Goal: Task Accomplishment & Management: Complete application form

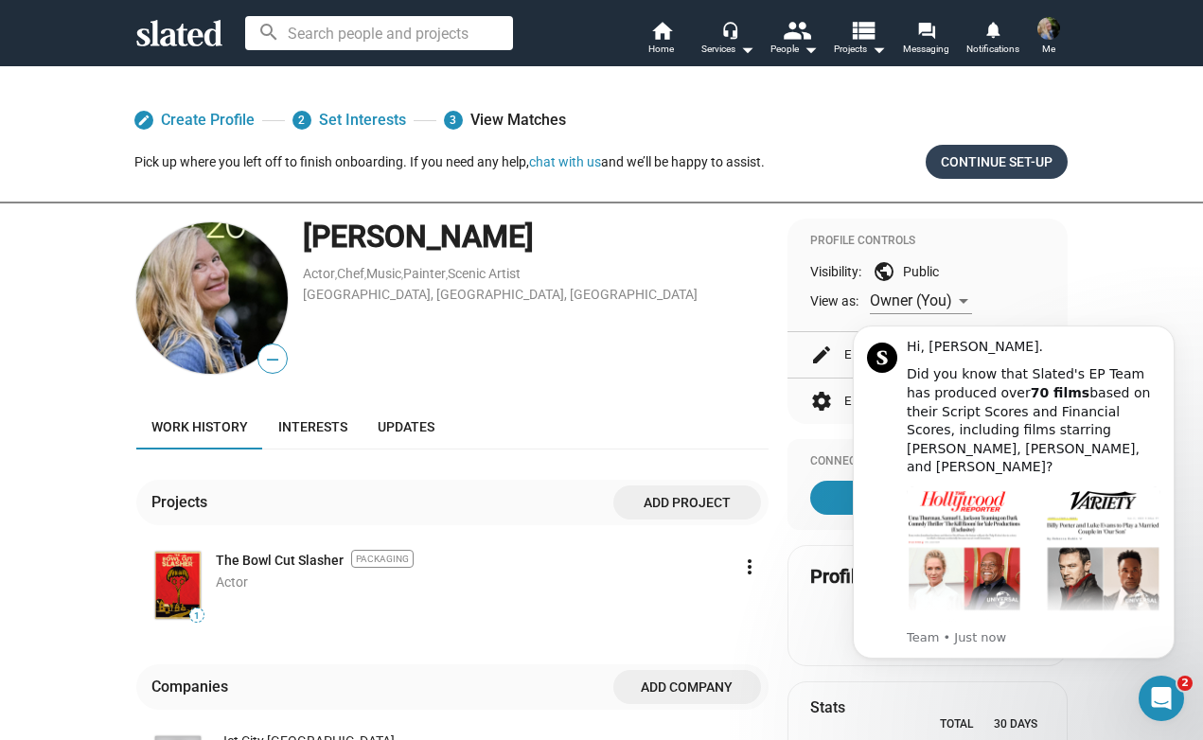
click at [984, 161] on span "Continue Set-up" at bounding box center [997, 162] width 112 height 34
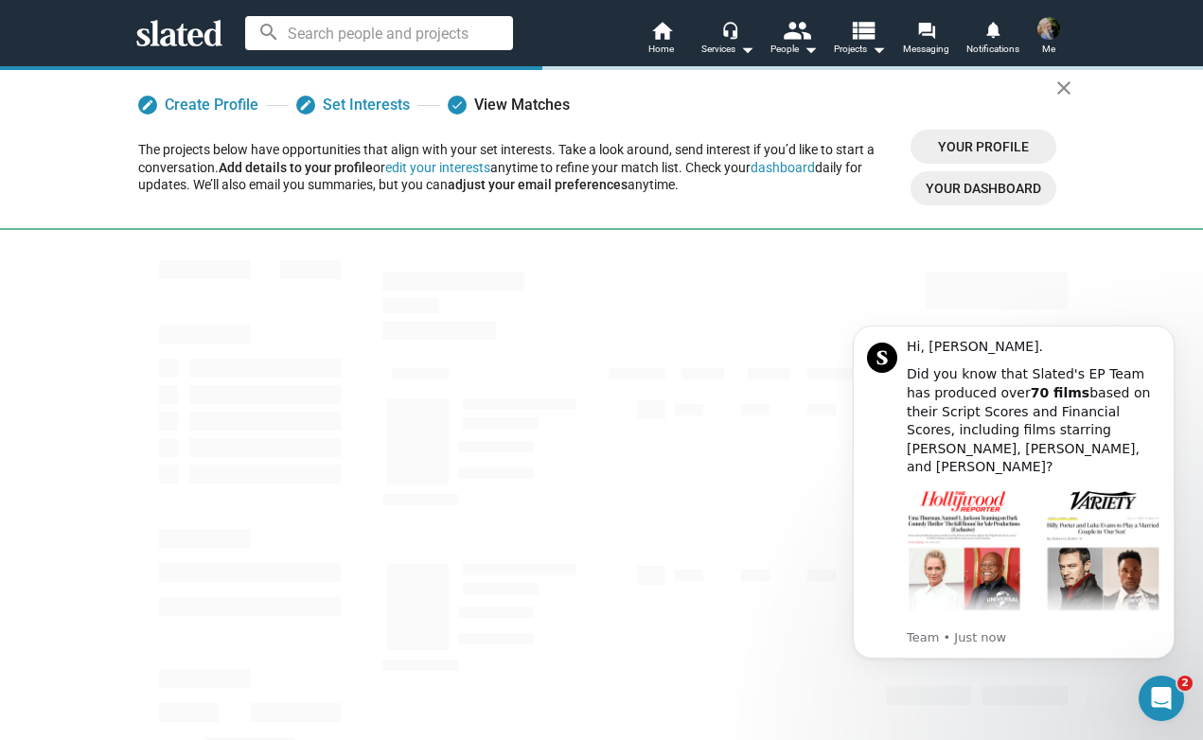
click at [1079, 260] on div "Show filters" at bounding box center [601, 532] width 969 height 545
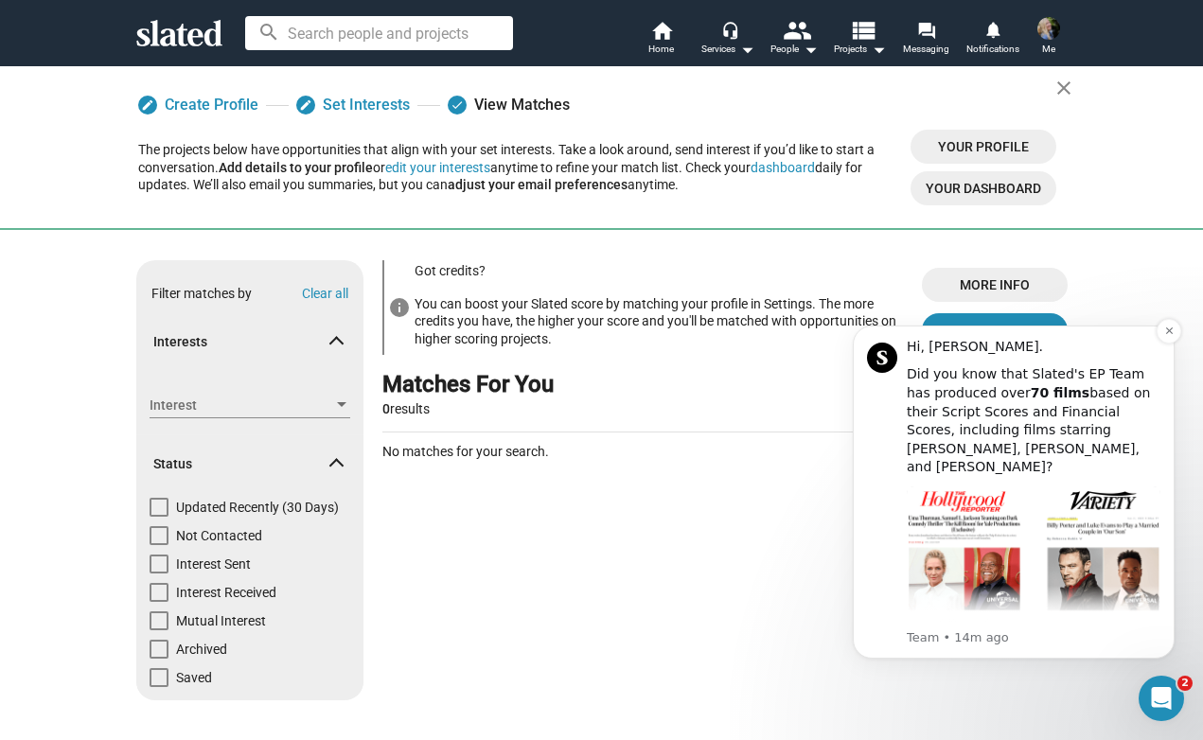
click at [989, 347] on div "Hi, [PERSON_NAME]." at bounding box center [1034, 347] width 254 height 19
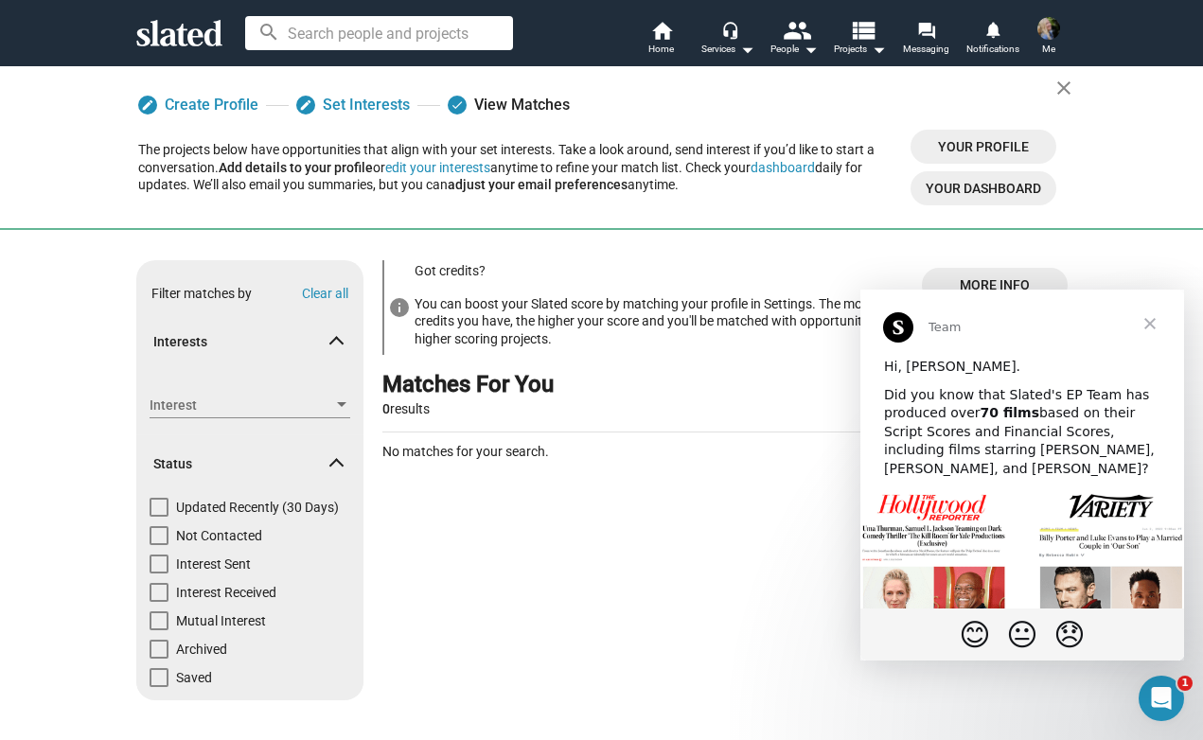
click at [1152, 322] on span "Close" at bounding box center [1150, 324] width 68 height 68
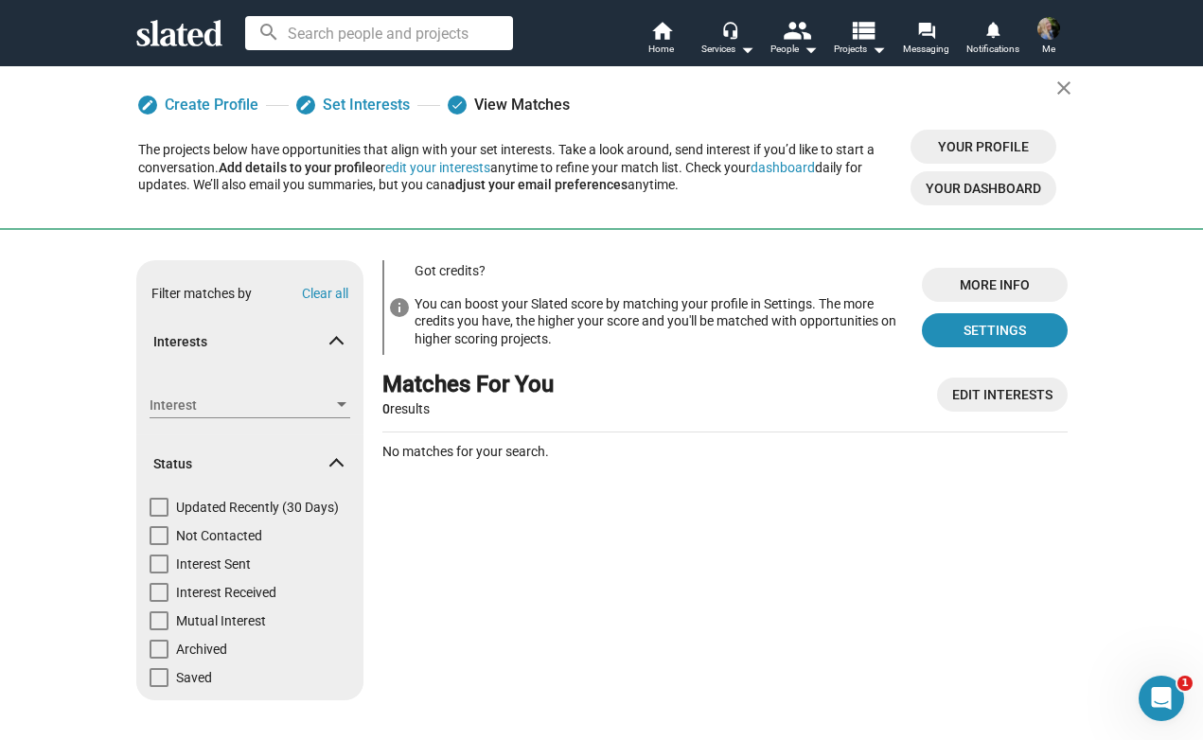
click at [982, 141] on span "Your Profile" at bounding box center [983, 147] width 115 height 34
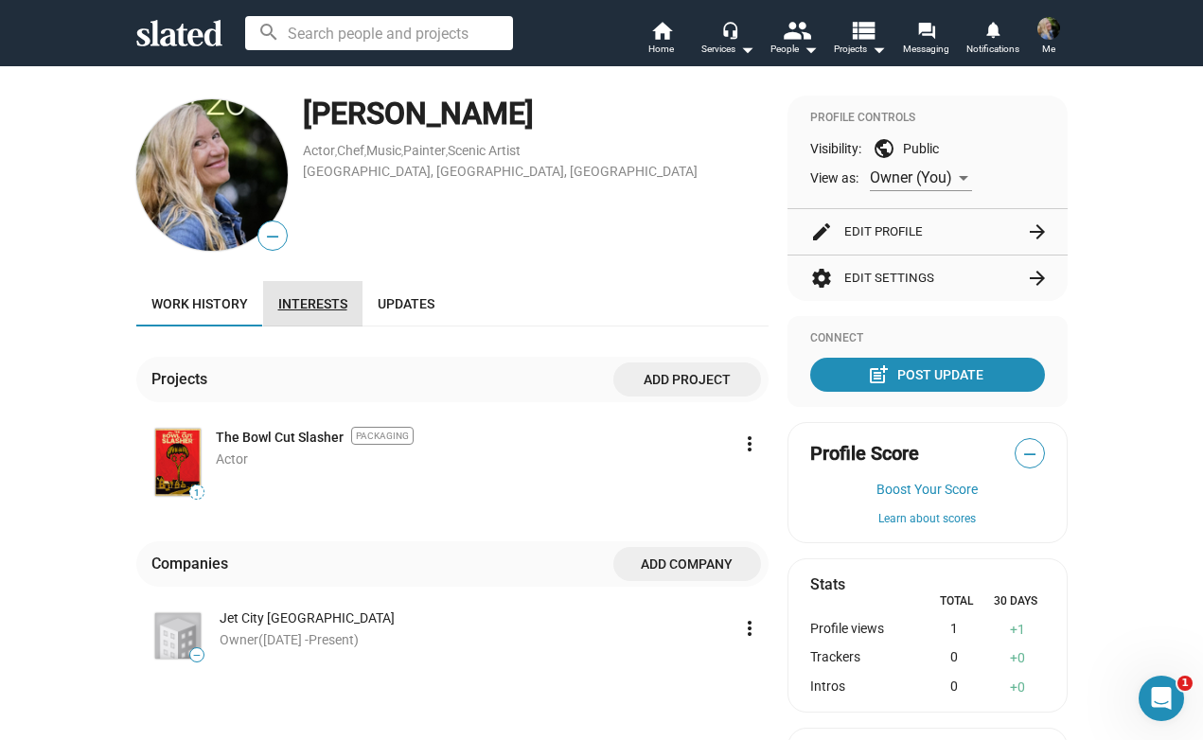
click at [324, 301] on span "Interests" at bounding box center [312, 303] width 69 height 15
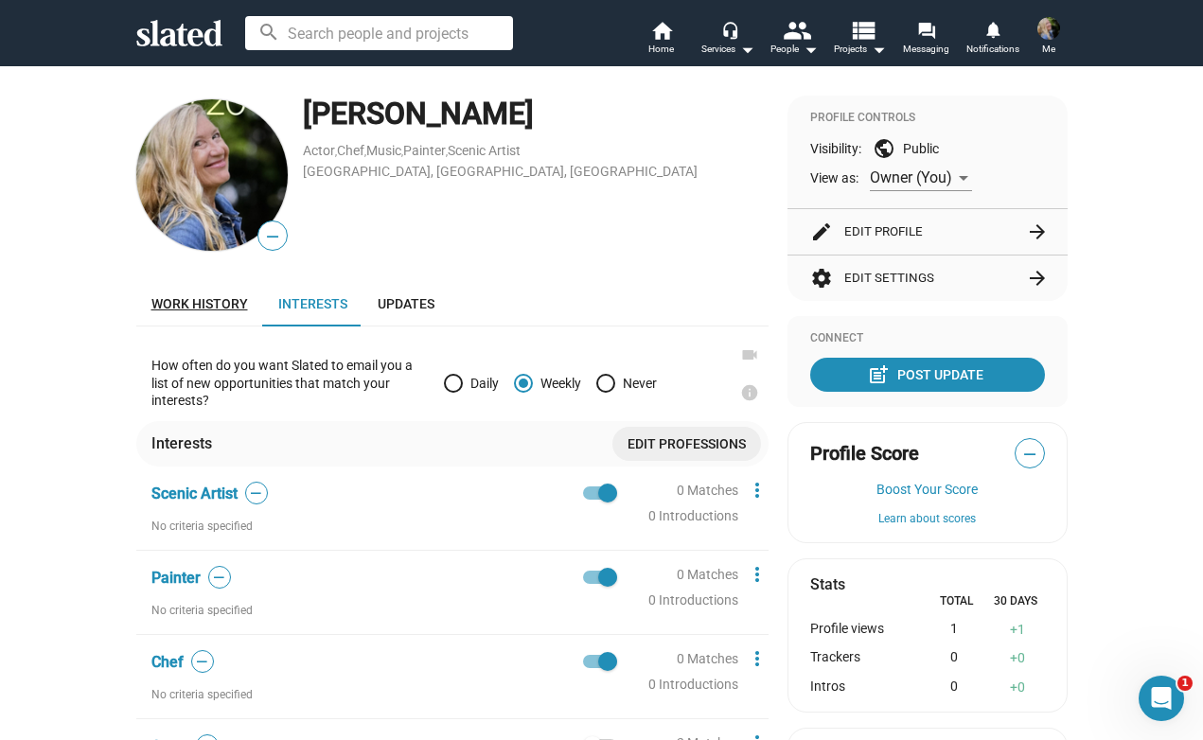
click at [187, 298] on span "Work history" at bounding box center [199, 303] width 97 height 15
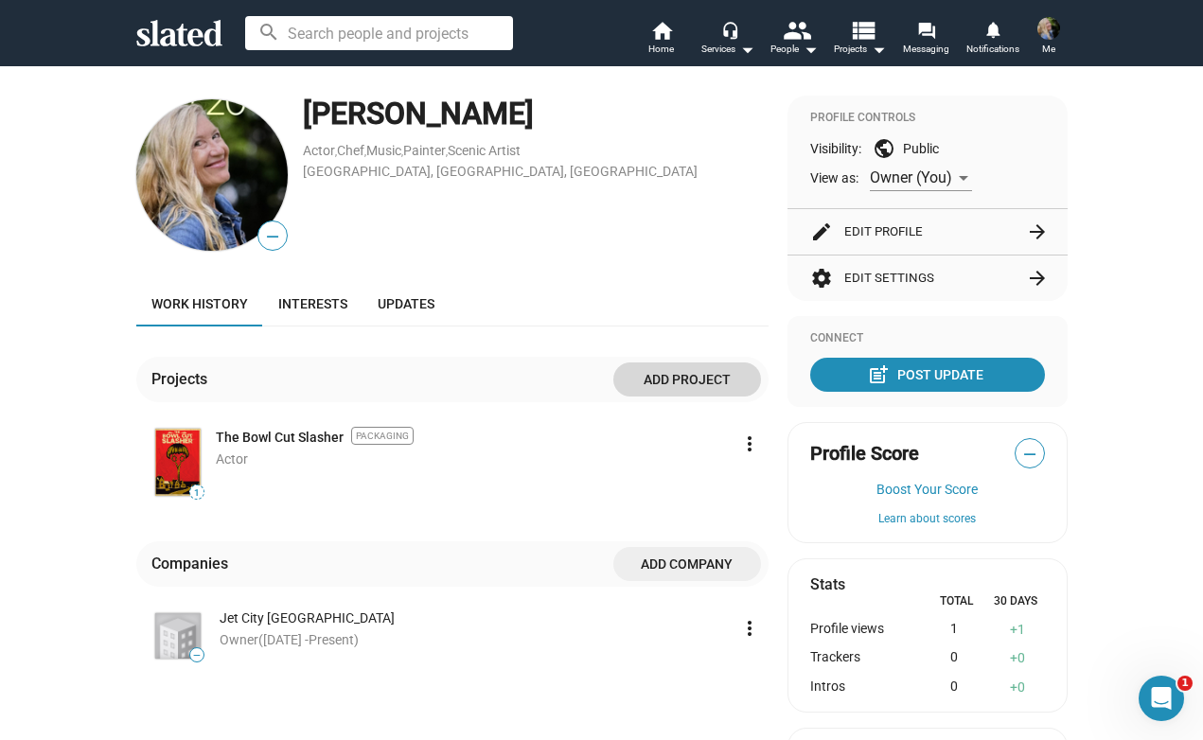
click at [703, 377] on span "Add project" at bounding box center [686, 379] width 117 height 34
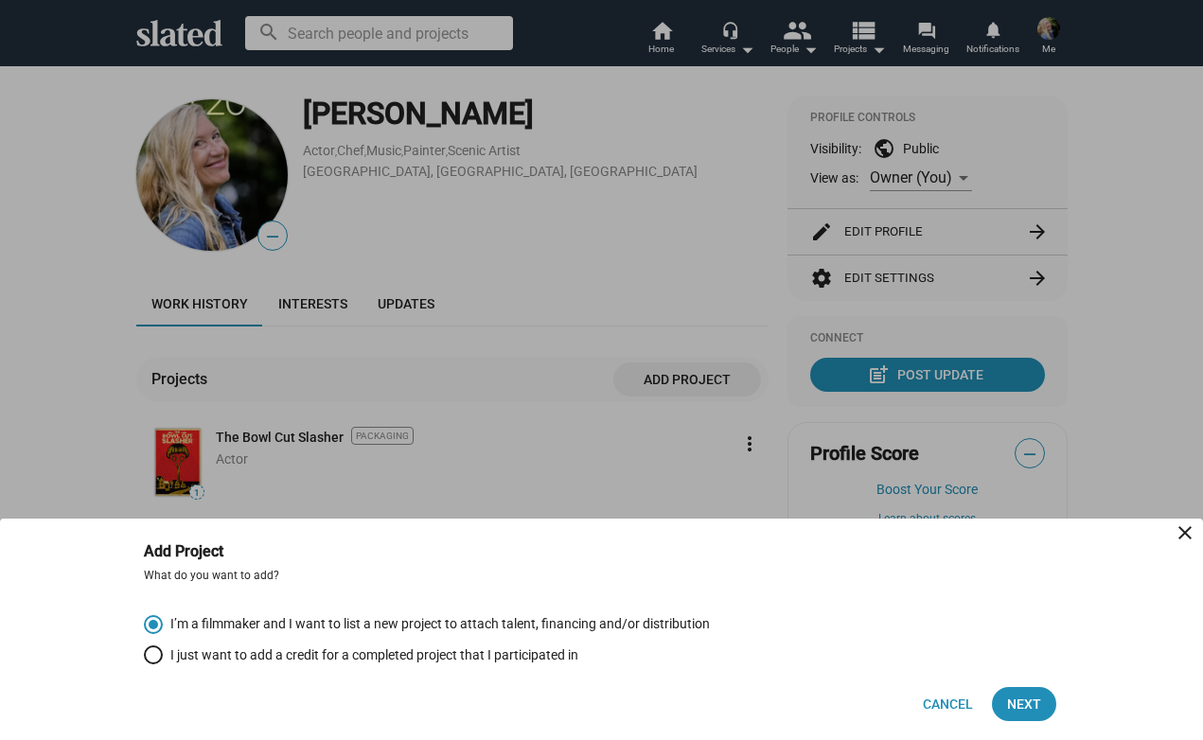
click at [148, 655] on span "Select an option" at bounding box center [153, 654] width 19 height 19
click at [148, 655] on input "I just want to add a credit for a completed project that I participated in" at bounding box center [153, 654] width 19 height 19
radio input "true"
click at [1030, 699] on span "Next" at bounding box center [1024, 704] width 34 height 34
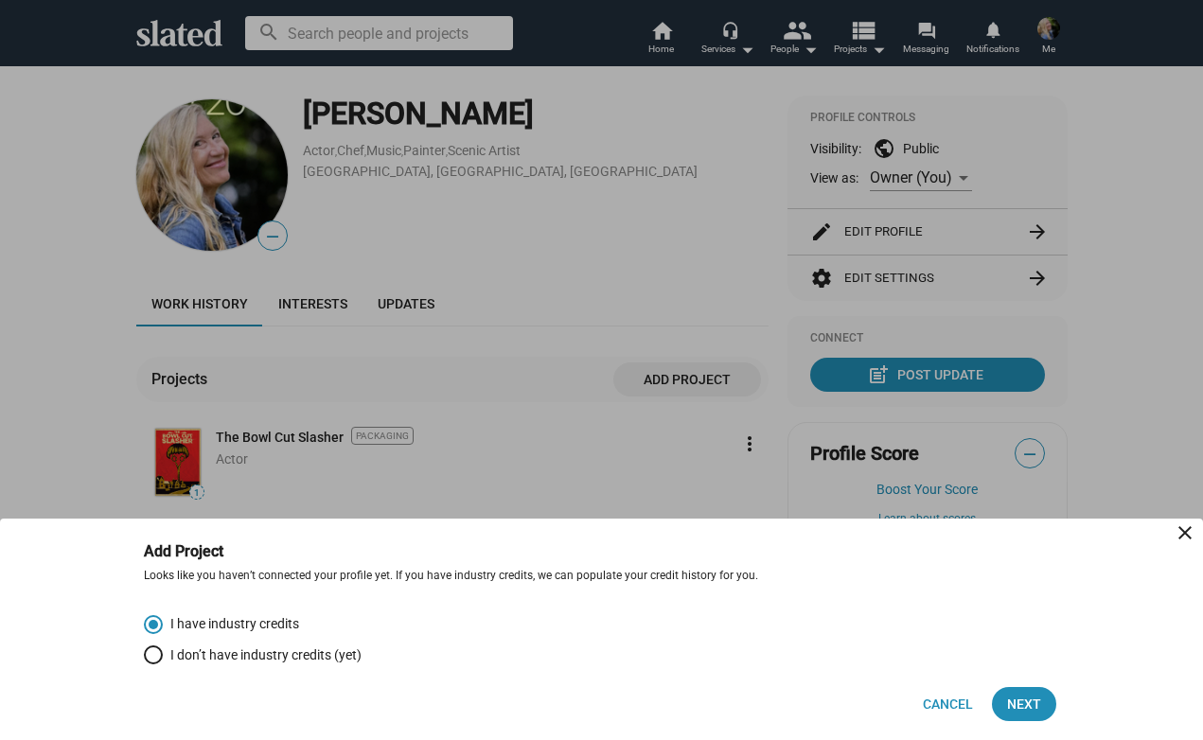
click at [154, 655] on span "Select an option" at bounding box center [153, 654] width 19 height 19
click at [154, 655] on input "I don’t have industry credits (yet)" at bounding box center [153, 654] width 19 height 19
radio input "true"
click at [1026, 703] on span "Next" at bounding box center [1024, 704] width 34 height 34
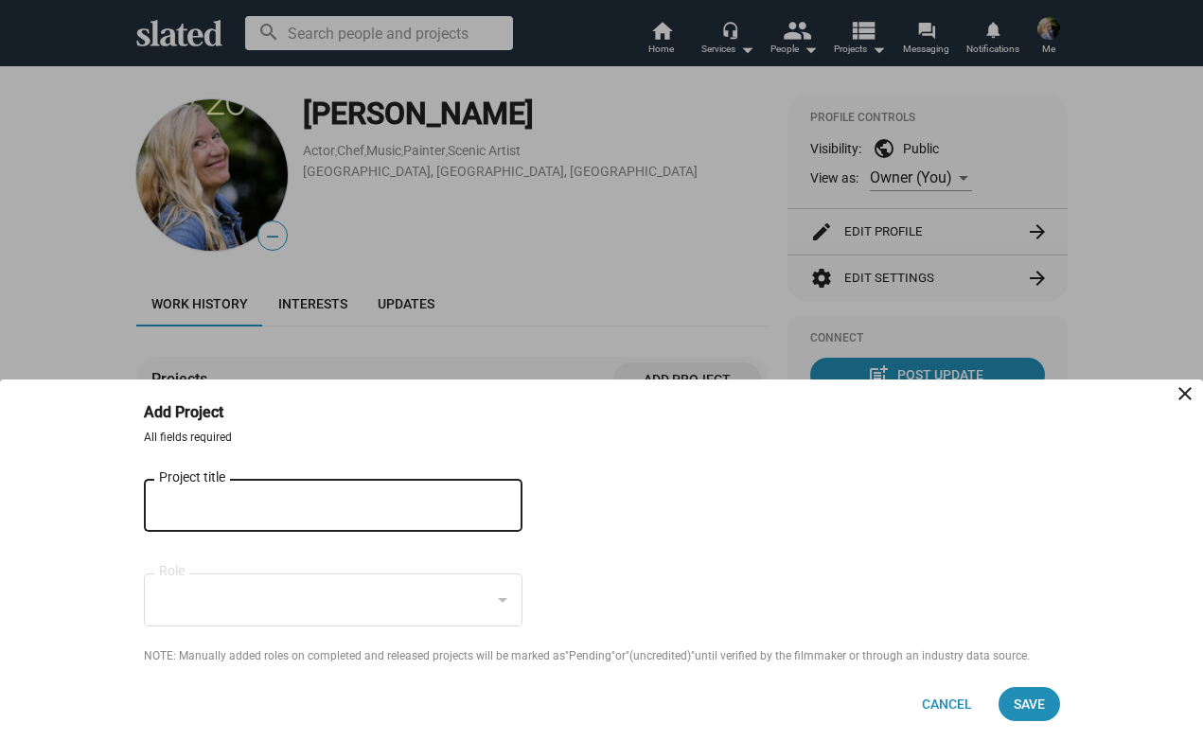
click at [354, 510] on input "Project title" at bounding box center [320, 506] width 322 height 17
type input "D"
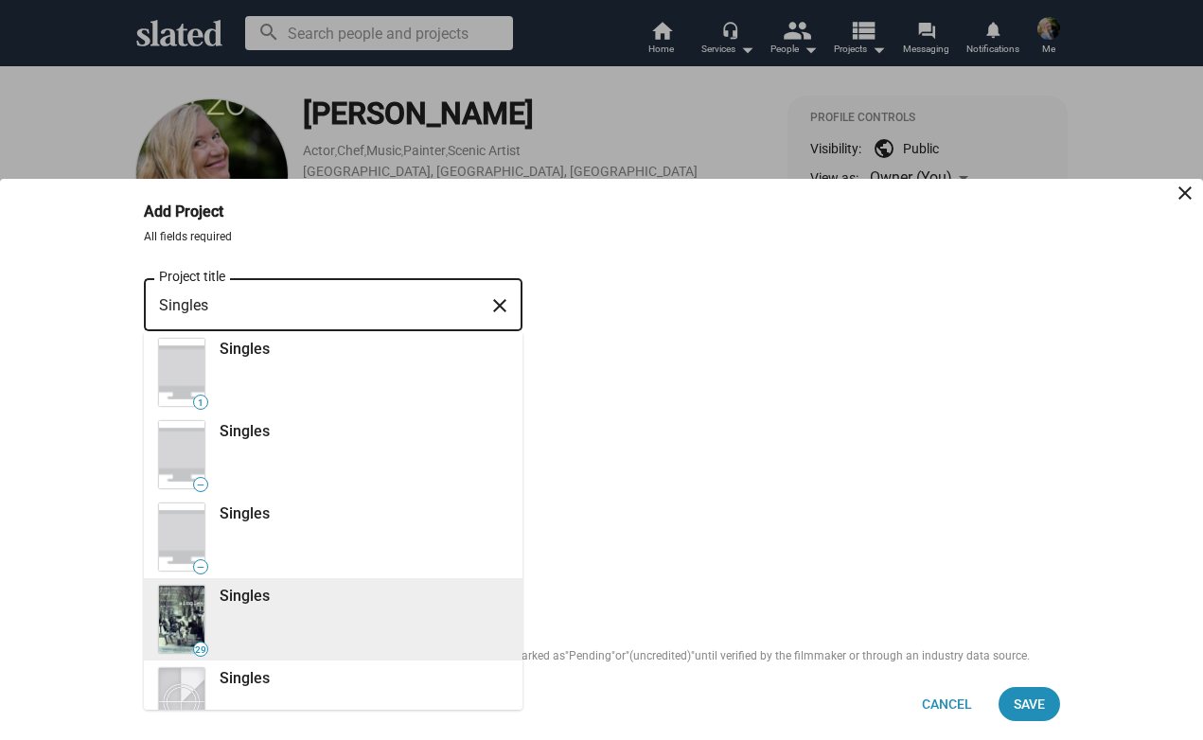
type input "Singles"
click at [277, 615] on div "29 Singles" at bounding box center [331, 619] width 352 height 82
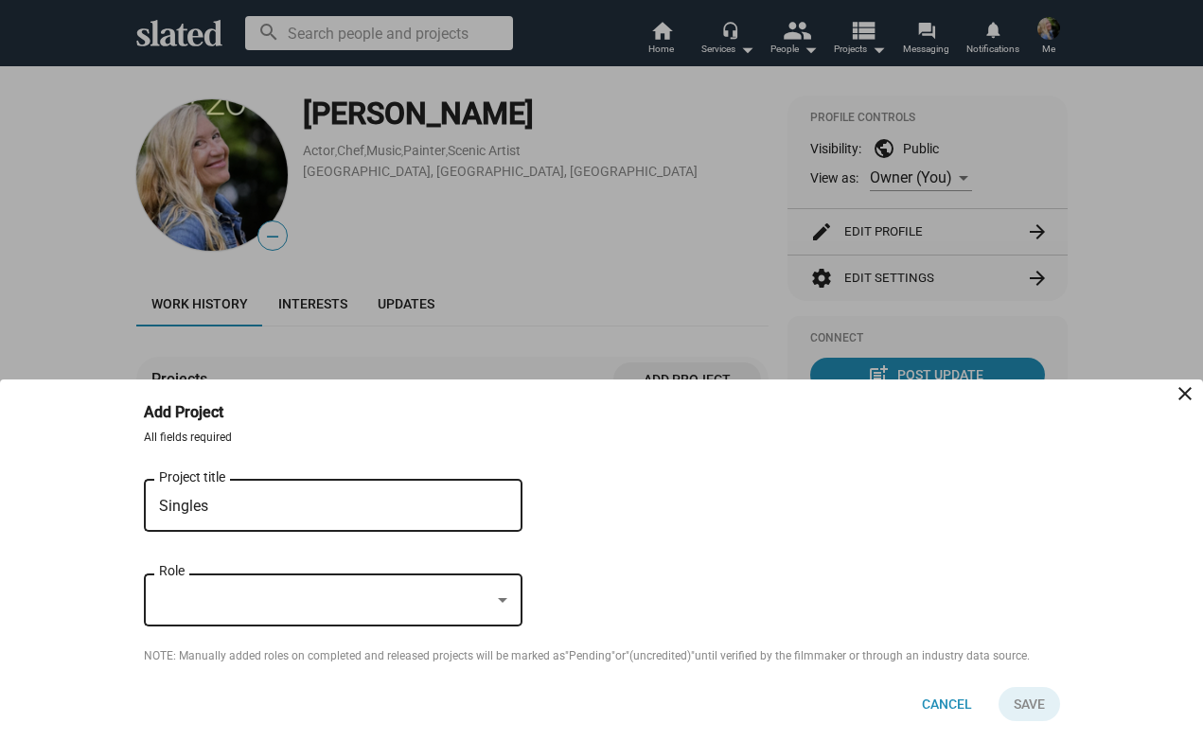
click at [197, 605] on div at bounding box center [324, 601] width 331 height 20
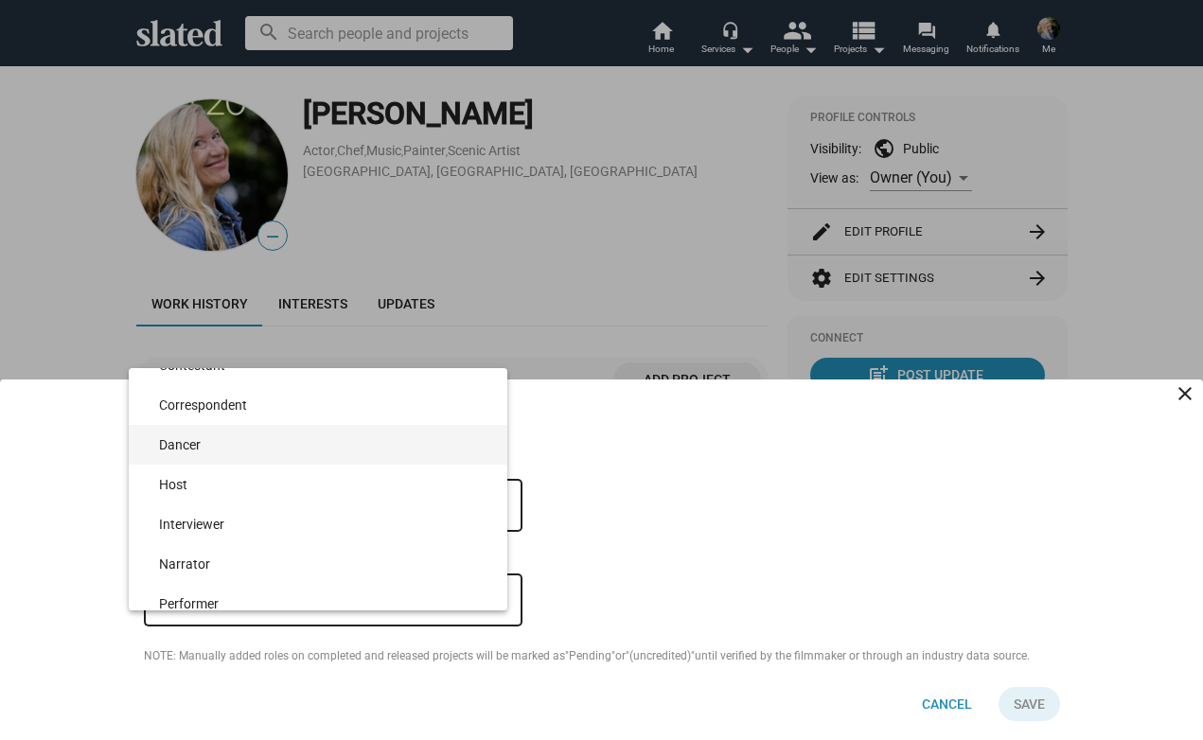
scroll to position [459, 0]
click at [316, 450] on span "Dancer" at bounding box center [325, 452] width 333 height 40
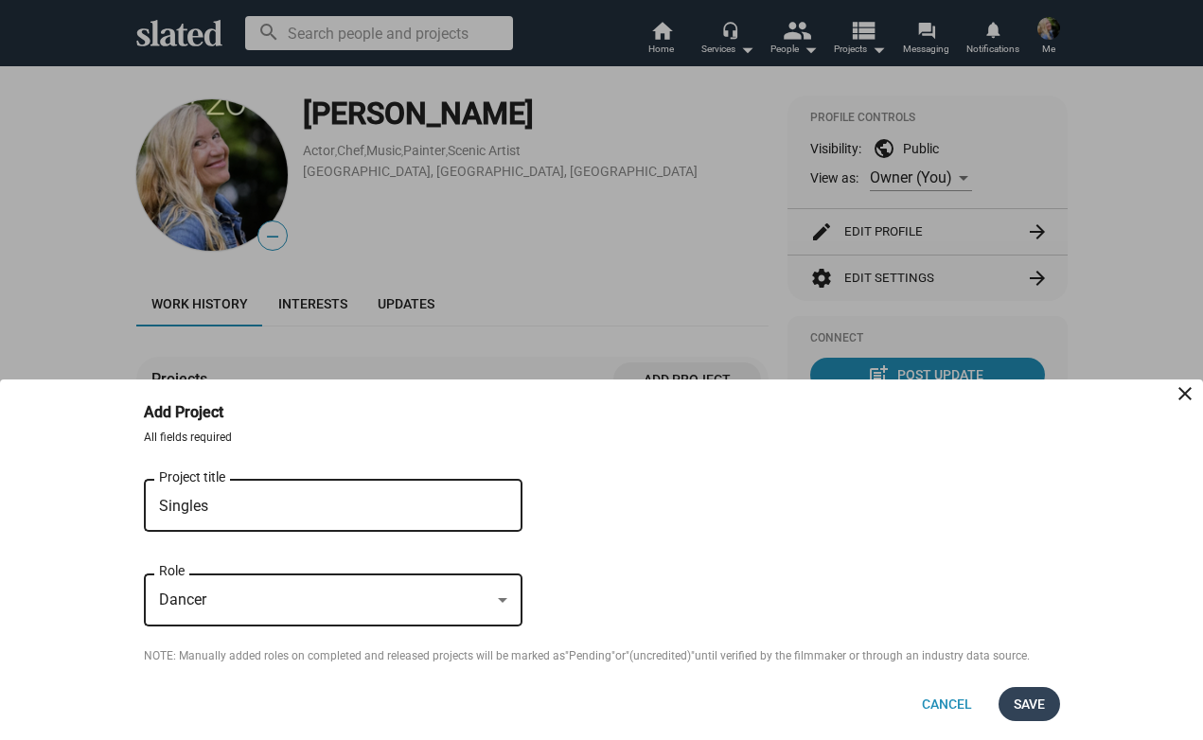
click at [1029, 699] on span "Save" at bounding box center [1029, 704] width 31 height 34
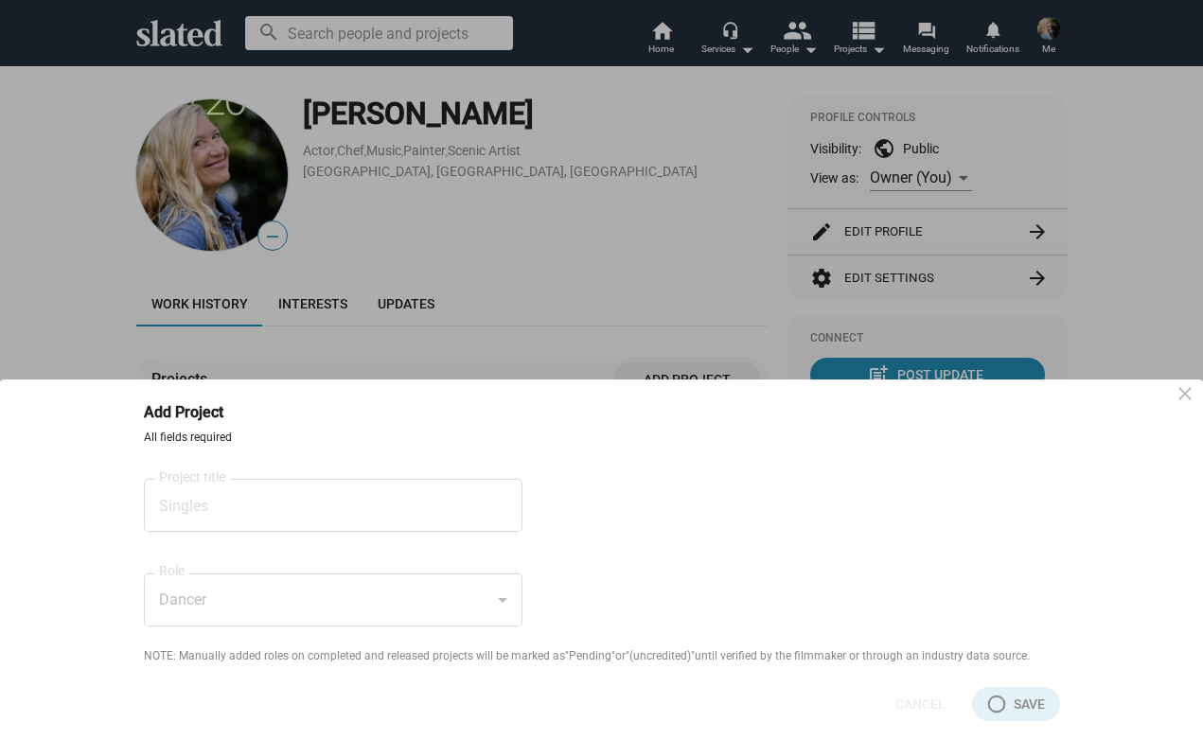
click at [729, 484] on form "All fields required Singles Project title close Dancer Role NOTE: Manually adde…" at bounding box center [602, 548] width 916 height 234
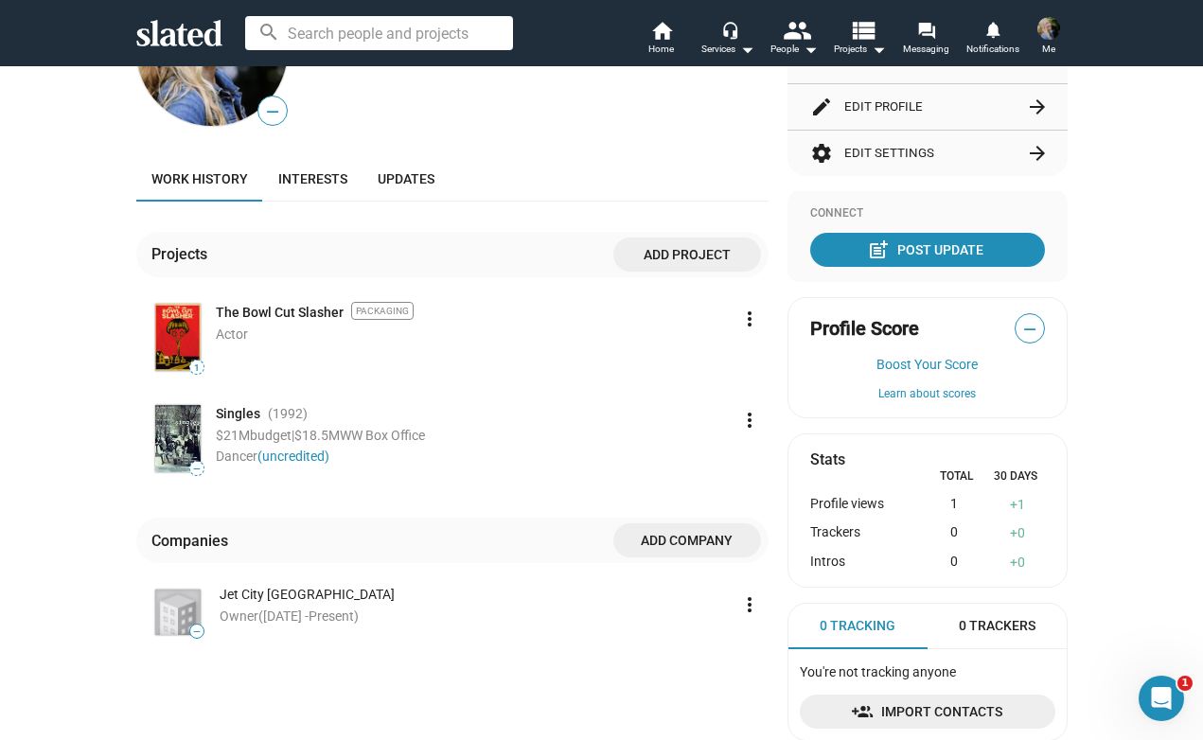
scroll to position [146, 0]
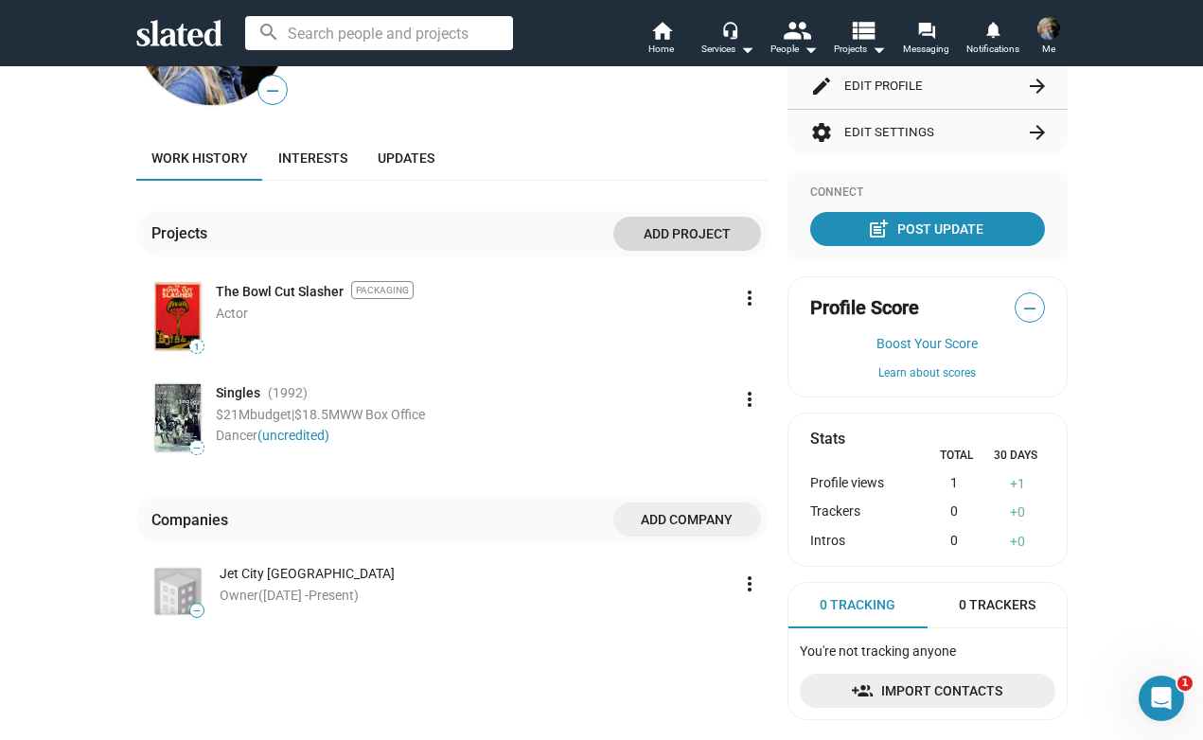
click at [682, 231] on span "Add project" at bounding box center [686, 234] width 117 height 34
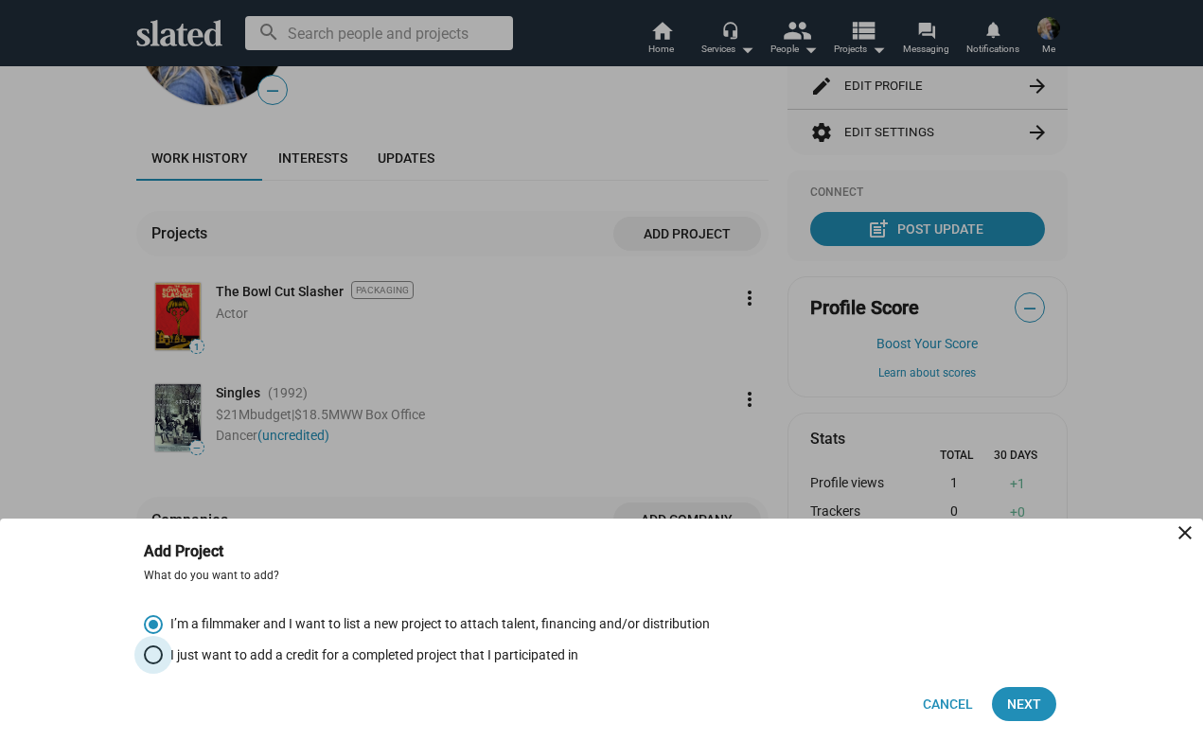
click at [150, 654] on span "Select an option" at bounding box center [153, 654] width 19 height 19
click at [150, 654] on input "I just want to add a credit for a completed project that I participated in" at bounding box center [153, 654] width 19 height 19
radio input "true"
click at [1034, 700] on span "Next" at bounding box center [1024, 704] width 34 height 34
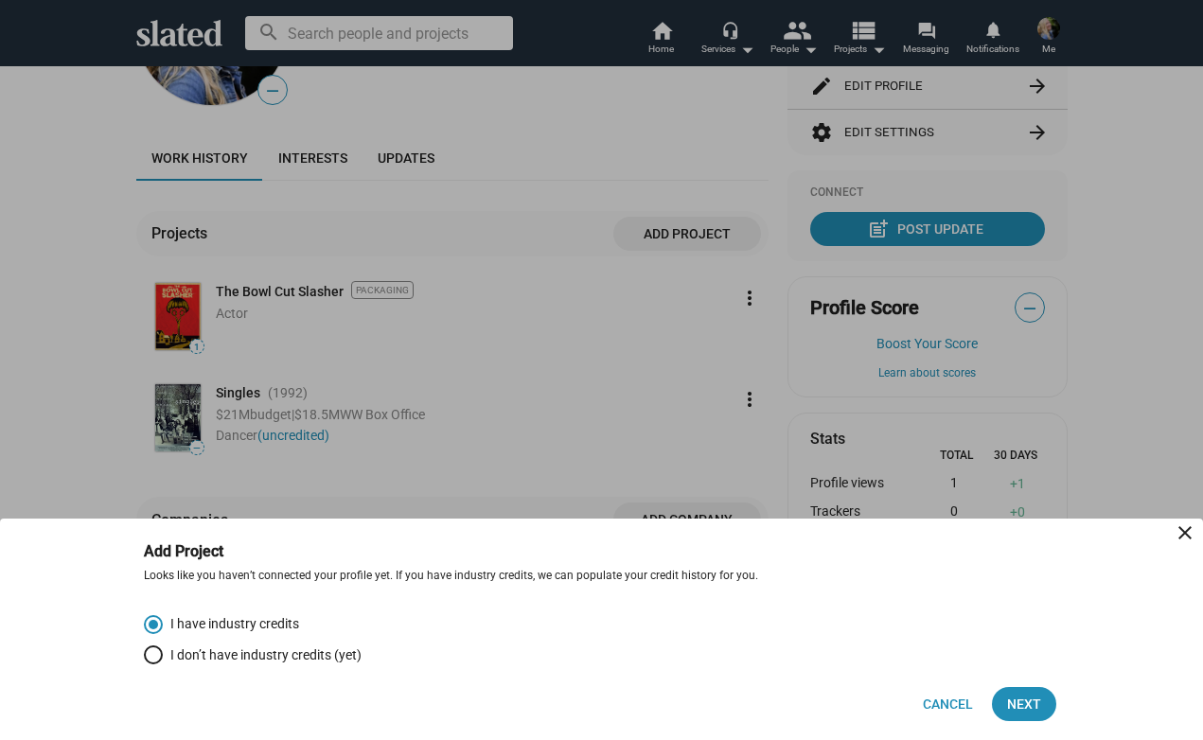
click at [153, 650] on span "Select an option" at bounding box center [153, 654] width 19 height 19
click at [153, 650] on input "I don’t have industry credits (yet)" at bounding box center [153, 654] width 19 height 19
radio input "true"
click at [1021, 698] on span "Next" at bounding box center [1024, 704] width 34 height 34
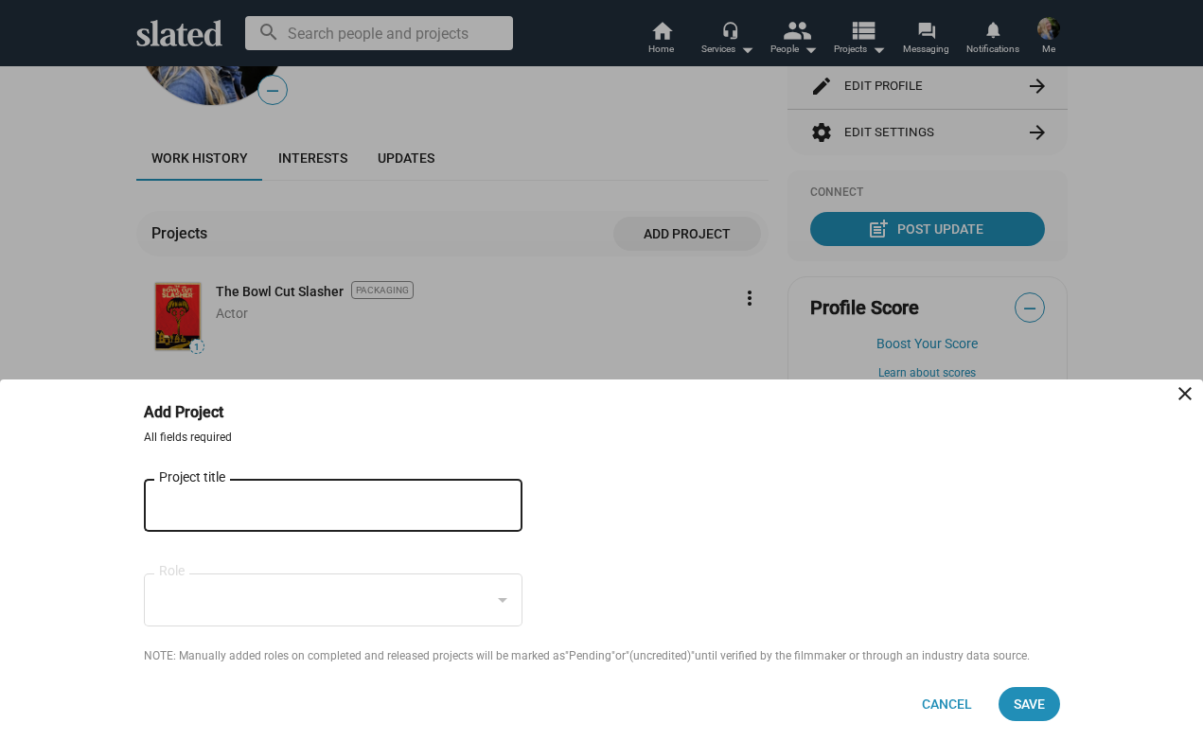
click at [243, 494] on div "Project title" at bounding box center [320, 504] width 322 height 56
click at [243, 493] on div "Project title" at bounding box center [320, 504] width 322 height 56
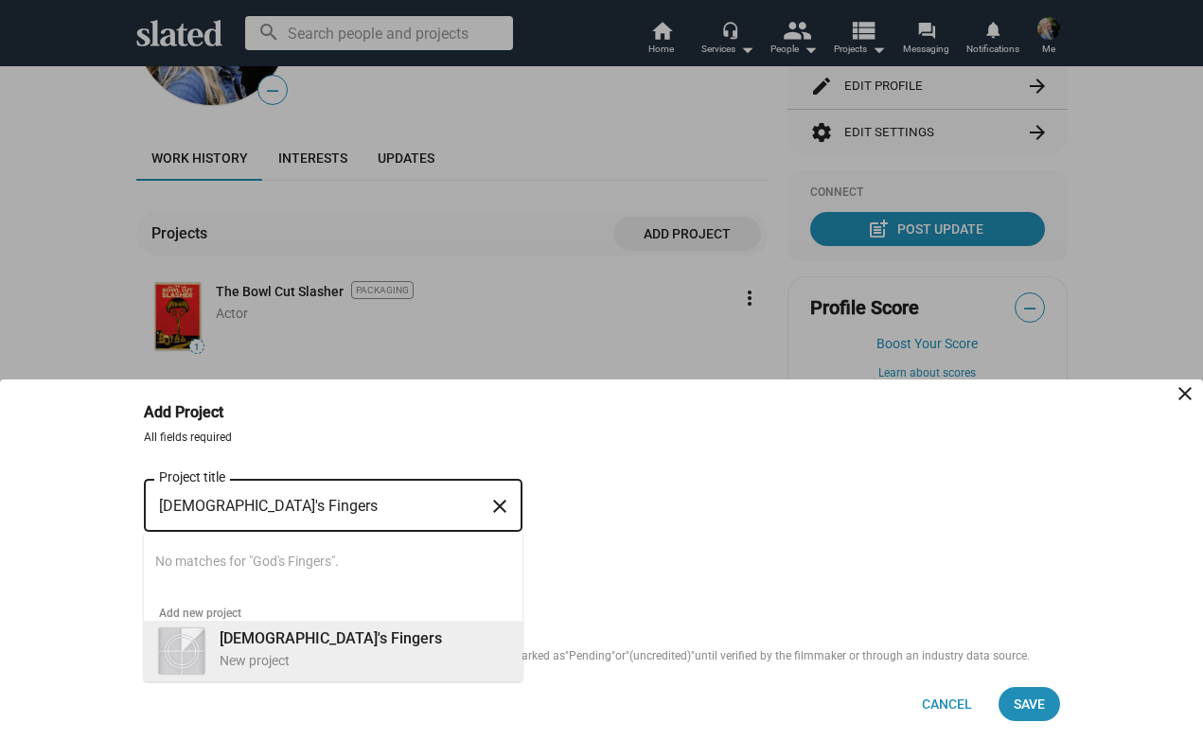
type input "[DEMOGRAPHIC_DATA]'s Fingers"
click at [338, 645] on div "[DEMOGRAPHIC_DATA]'s Fingers New project" at bounding box center [357, 649] width 299 height 49
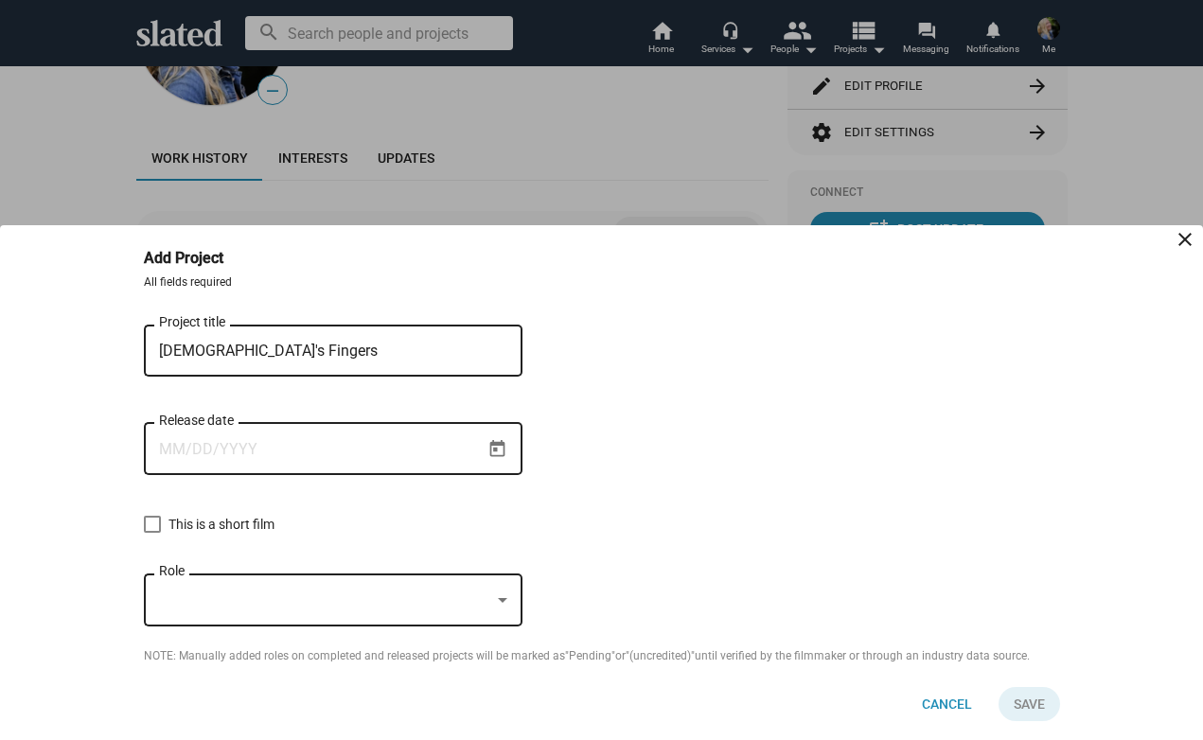
click at [358, 451] on input "Release date" at bounding box center [320, 449] width 322 height 17
click at [359, 451] on input "Release date" at bounding box center [320, 449] width 322 height 17
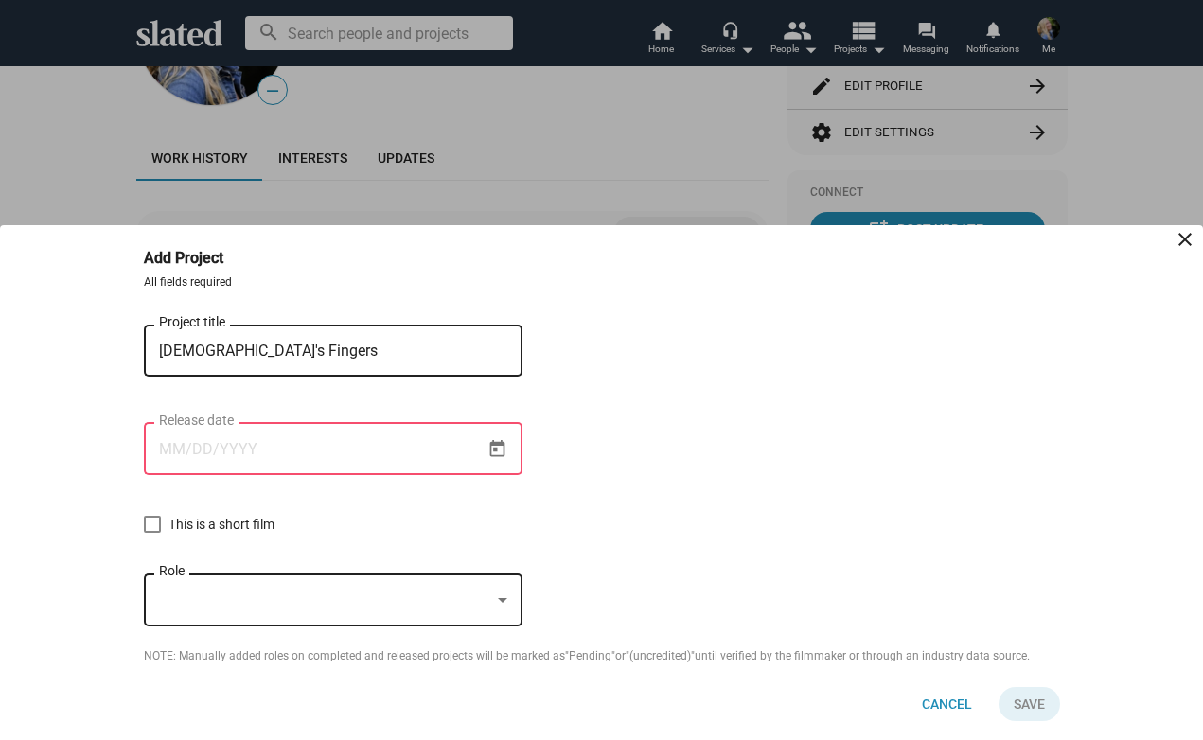
click at [186, 600] on div at bounding box center [324, 601] width 331 height 20
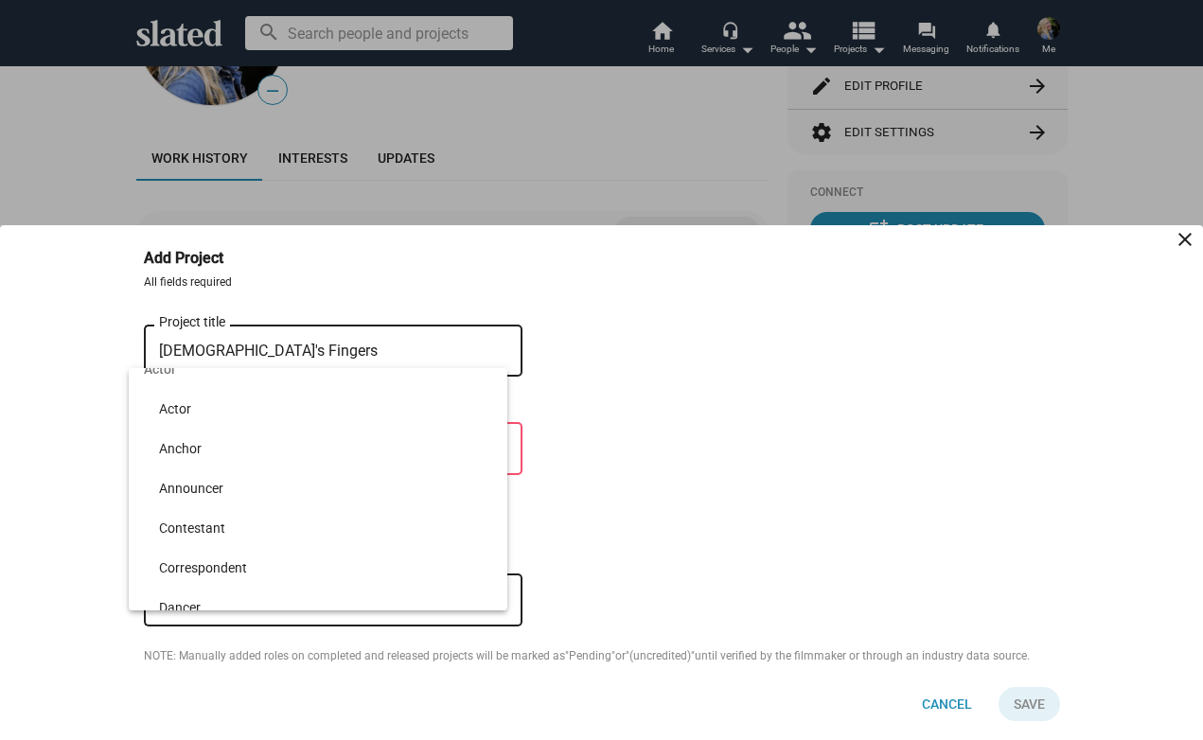
scroll to position [305, 0]
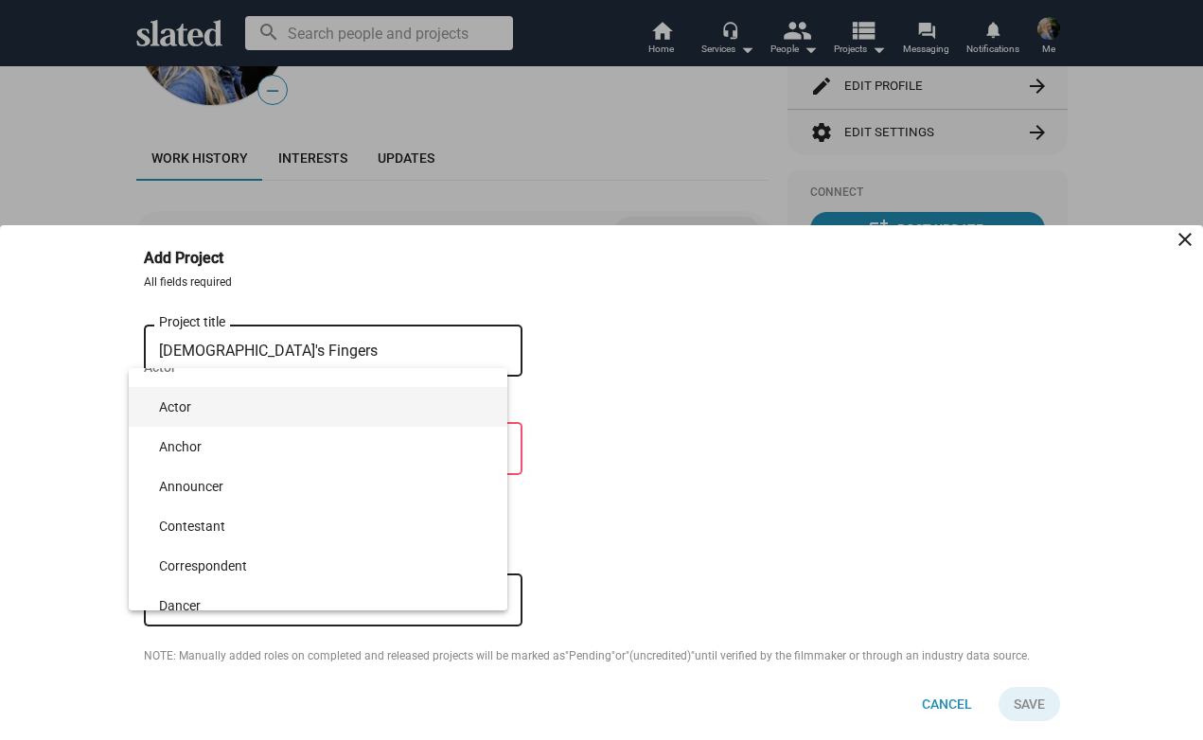
click at [234, 410] on span "Actor" at bounding box center [325, 407] width 333 height 40
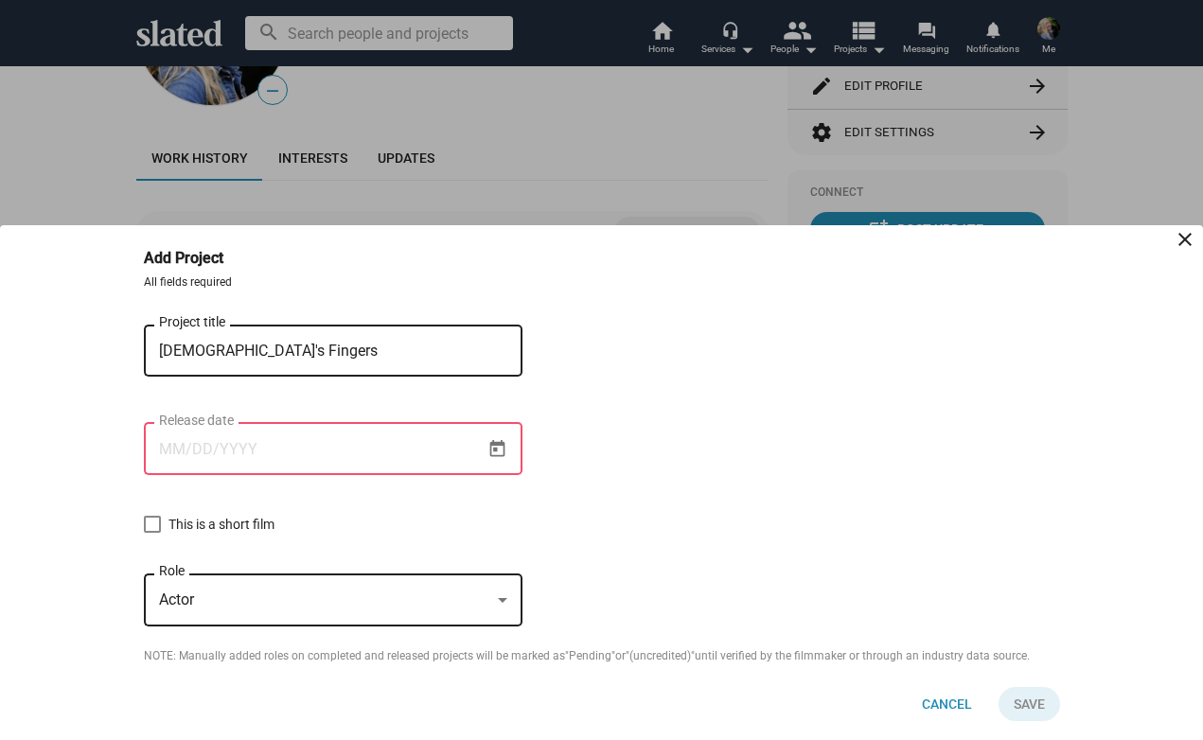
scroll to position [278, 0]
click at [291, 457] on input "Release date" at bounding box center [320, 449] width 322 height 17
click at [1041, 697] on button "Validate `Add work history project` form" at bounding box center [1029, 704] width 62 height 34
click at [1032, 701] on button "Validate `Add work history project` form" at bounding box center [1029, 704] width 62 height 34
click at [501, 441] on icon "Open calendar" at bounding box center [496, 448] width 15 height 17
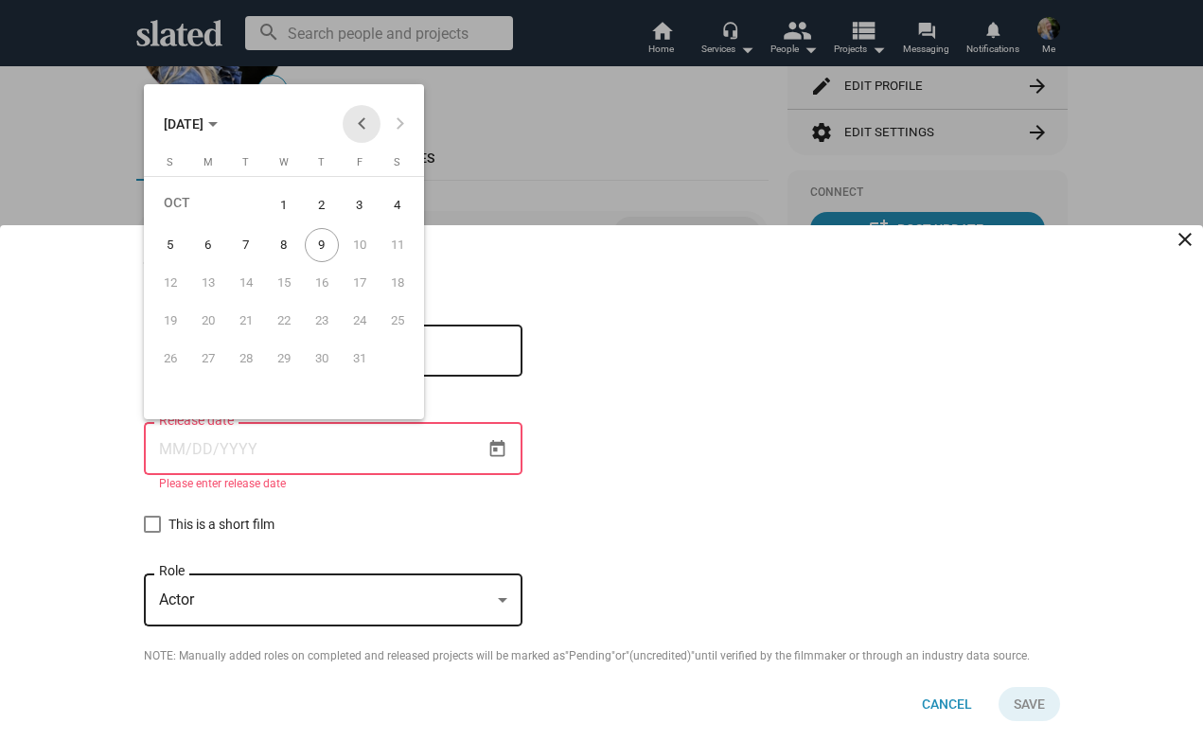
click at [367, 120] on button "Previous month" at bounding box center [362, 124] width 38 height 38
click at [503, 354] on div at bounding box center [601, 370] width 1203 height 740
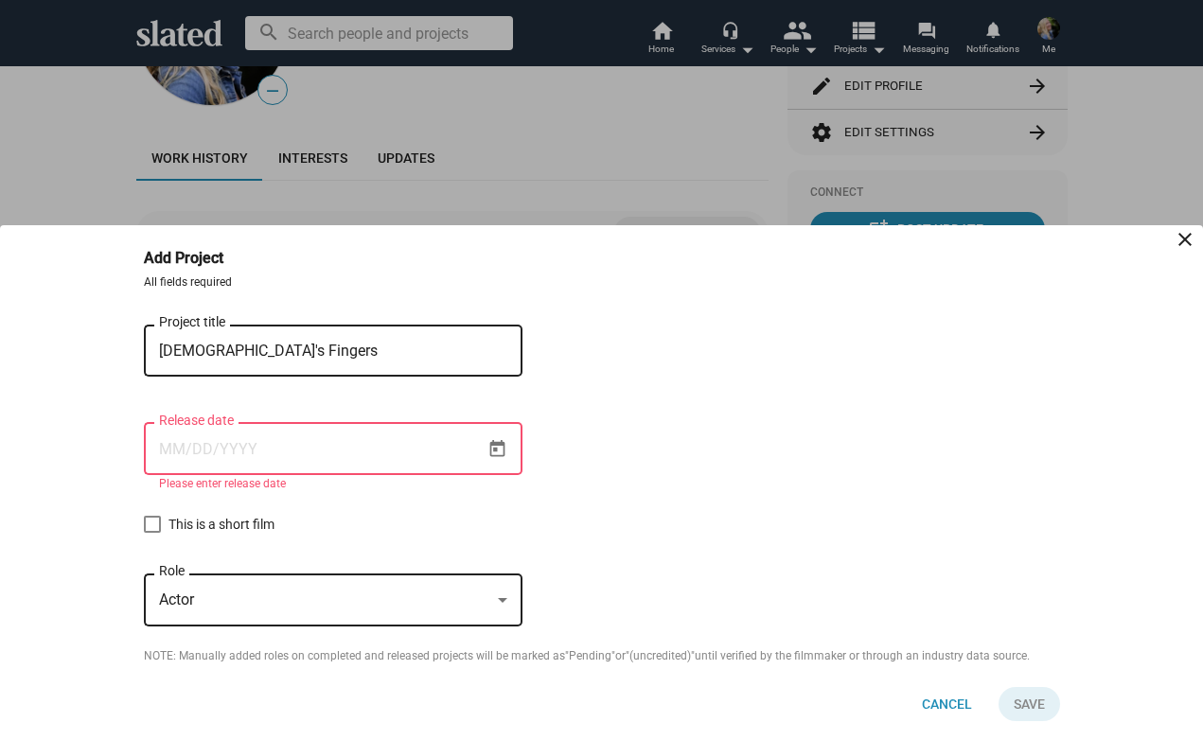
click at [150, 523] on span at bounding box center [152, 524] width 17 height 17
click at [151, 533] on input "This is a short film" at bounding box center [151, 533] width 1 height 1
checkbox input "true"
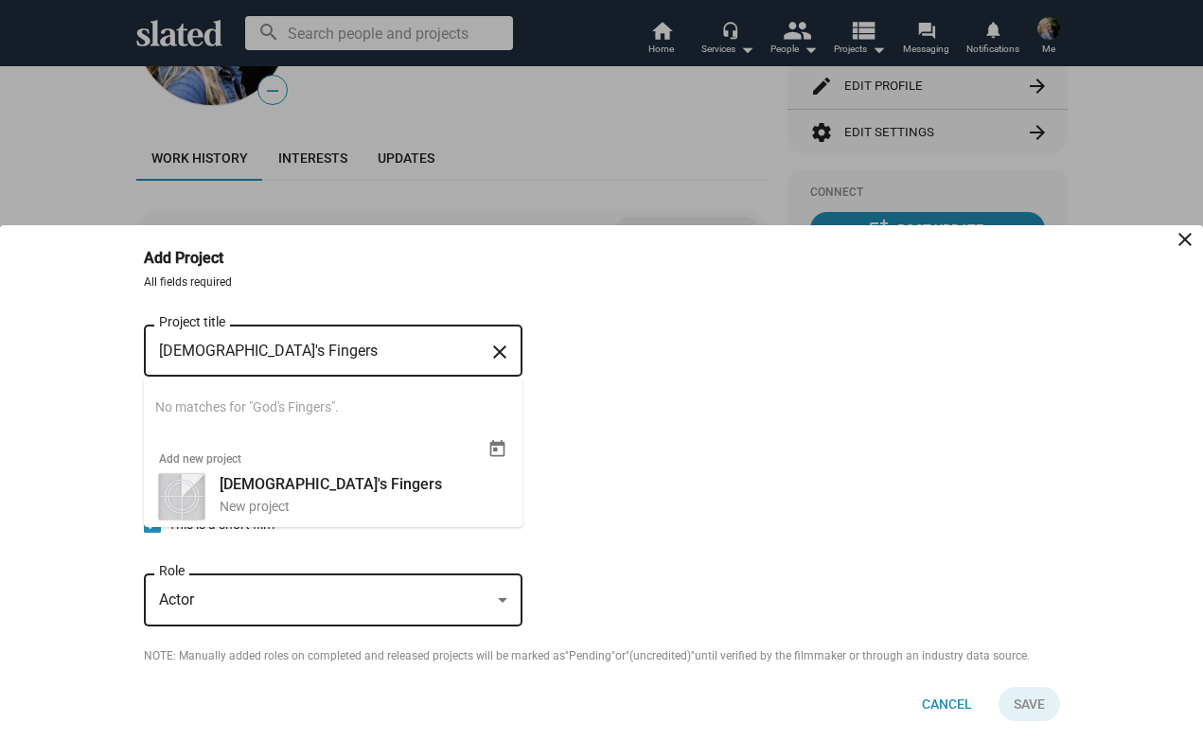
drag, startPoint x: 269, startPoint y: 351, endPoint x: 78, endPoint y: 354, distance: 191.2
click at [77, 352] on ng-component "Add Project close All fields required [DEMOGRAPHIC_DATA]'s Fingers Project titl…" at bounding box center [601, 482] width 1203 height 515
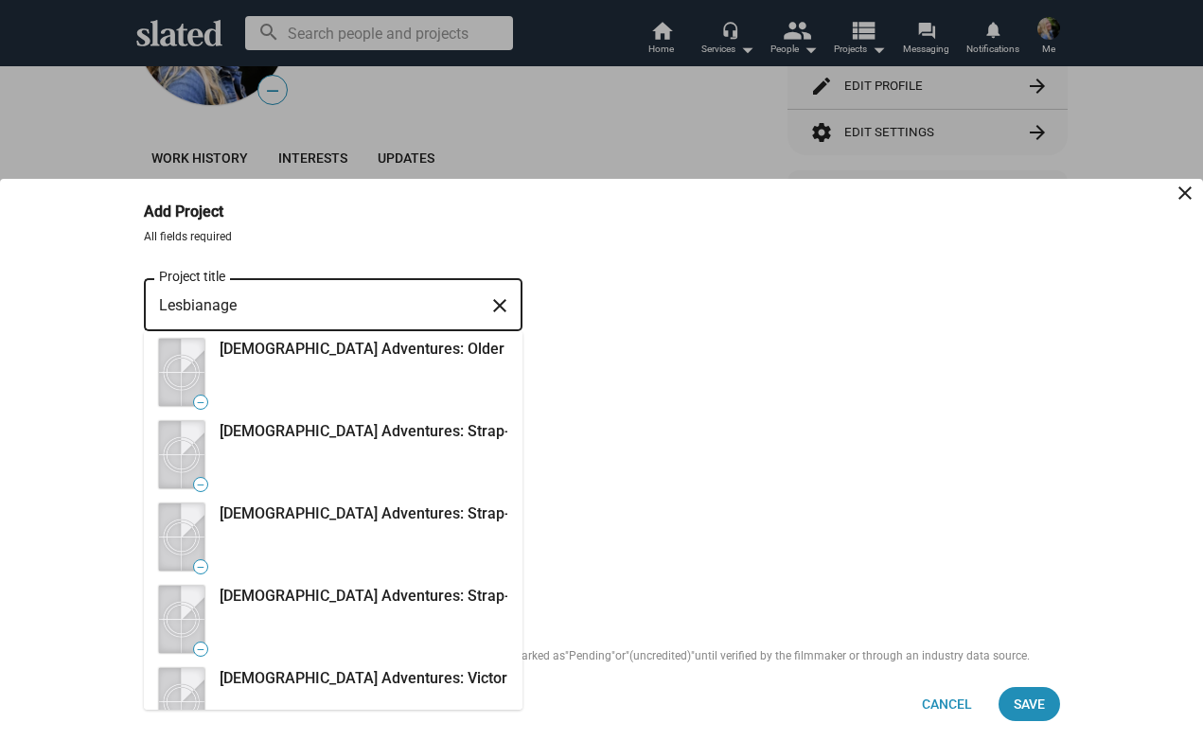
type input "Lesbianage"
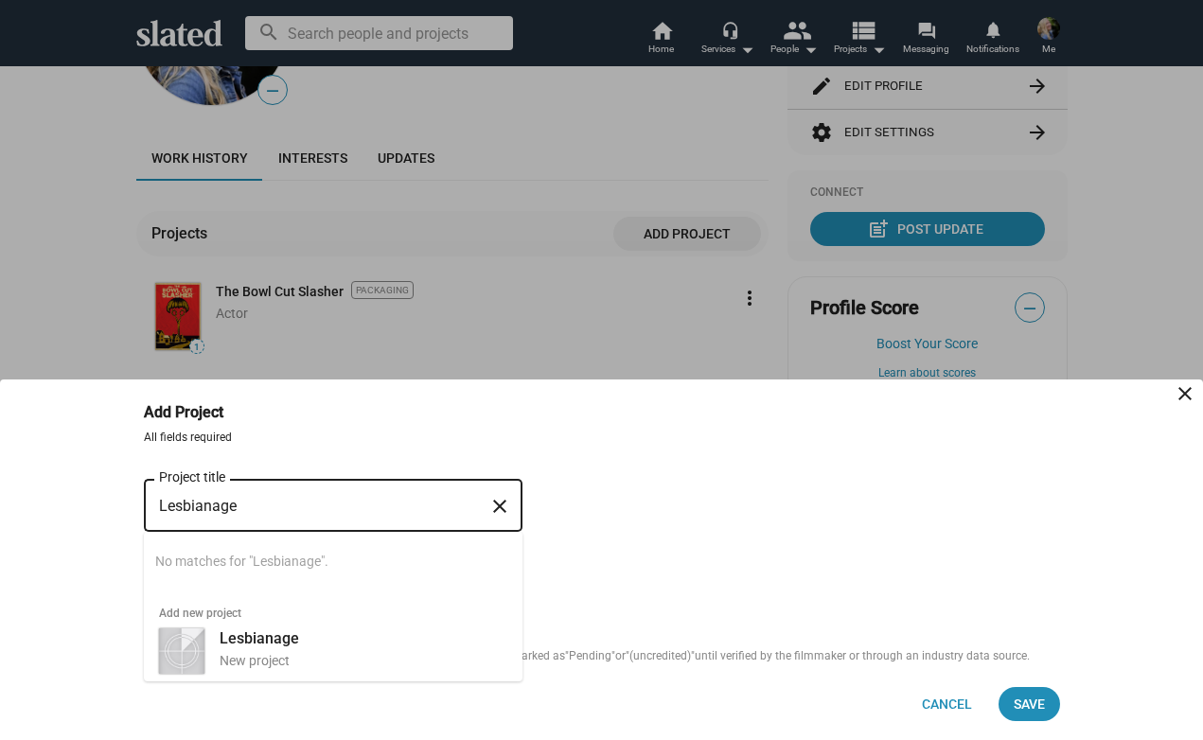
click at [348, 507] on input "Lesbianage" at bounding box center [320, 506] width 322 height 17
click at [503, 497] on mat-icon "close" at bounding box center [499, 506] width 23 height 29
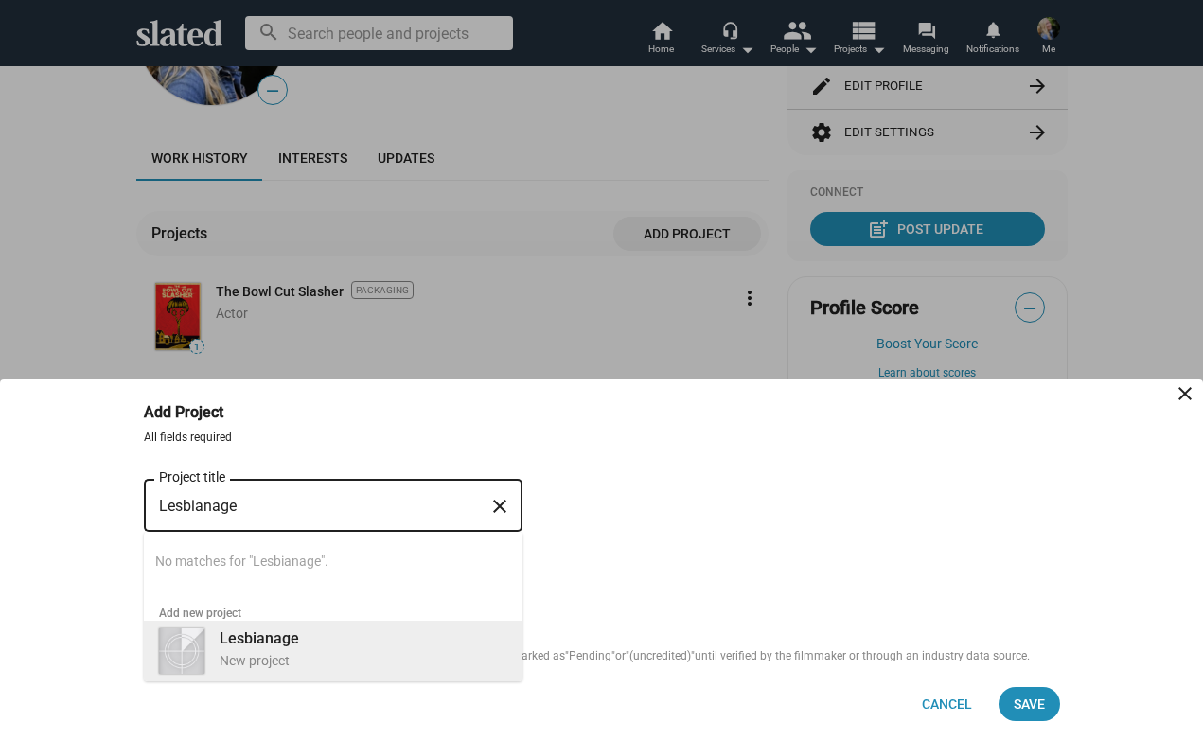
type input "Lesbianage"
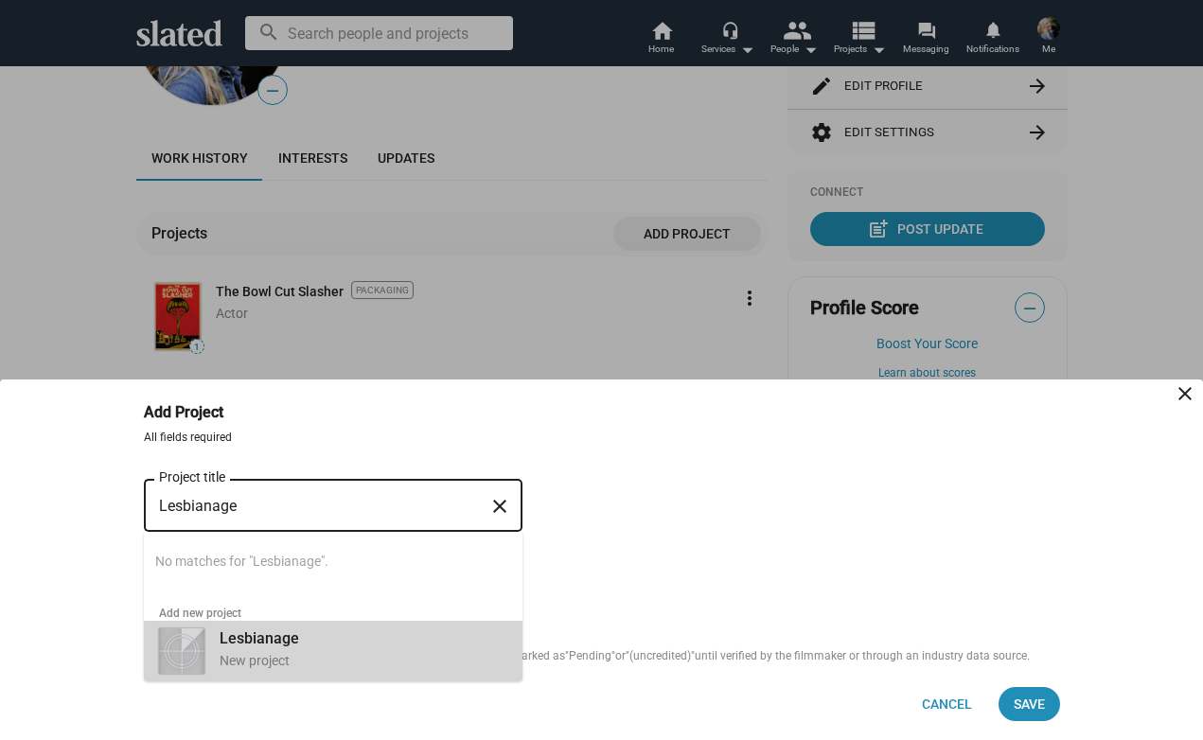
click at [262, 650] on div "Lesbianage New project" at bounding box center [357, 649] width 299 height 49
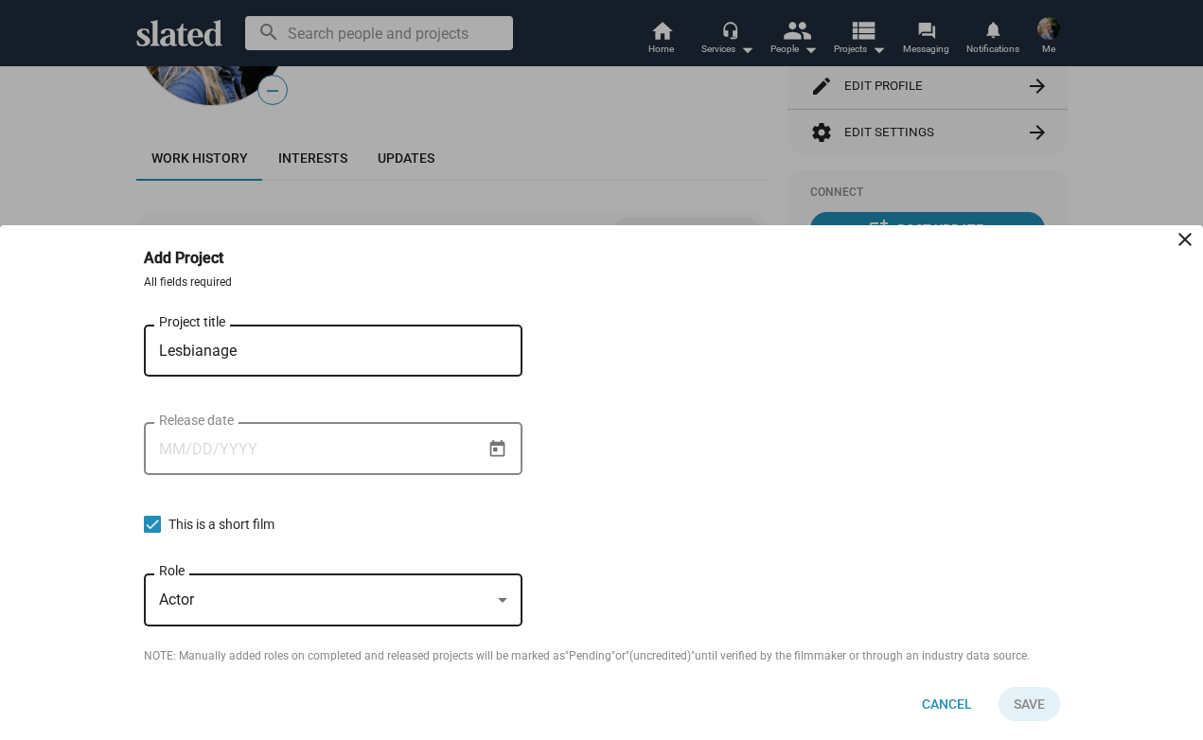
click at [332, 441] on input "Release date" at bounding box center [320, 449] width 322 height 17
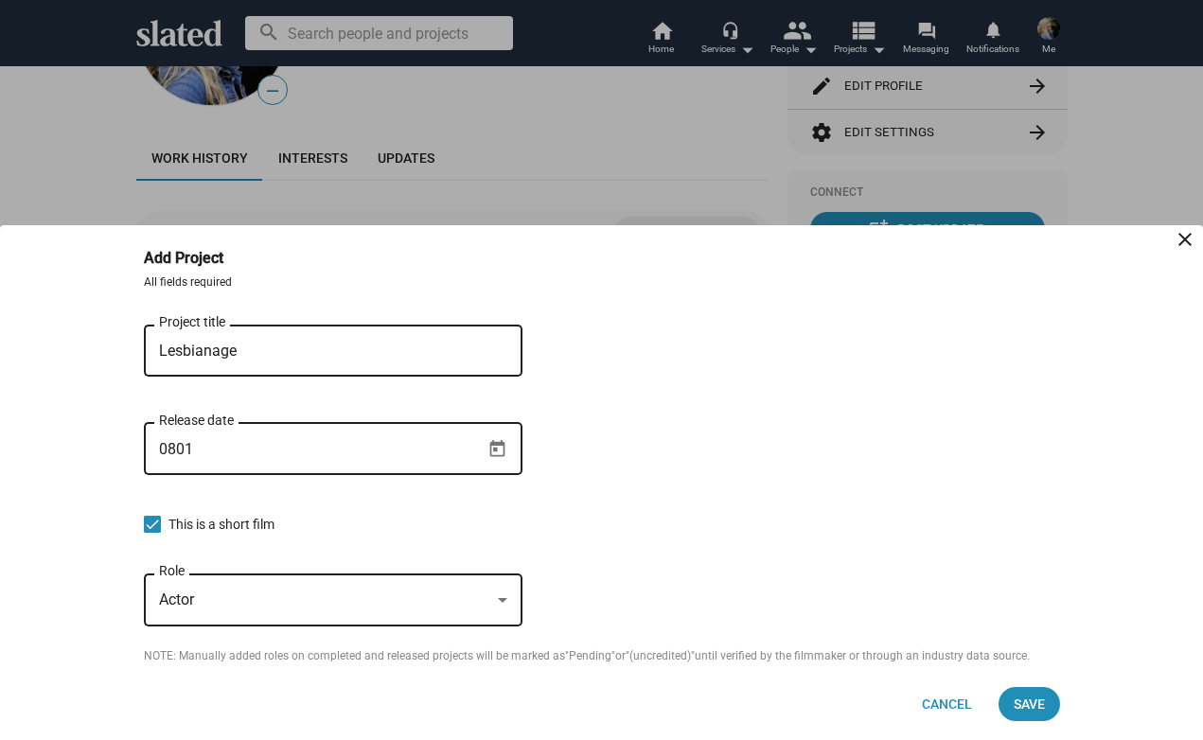
drag, startPoint x: 176, startPoint y: 448, endPoint x: 196, endPoint y: 448, distance: 19.9
click at [196, 448] on input "0801" at bounding box center [320, 449] width 322 height 17
type input "0"
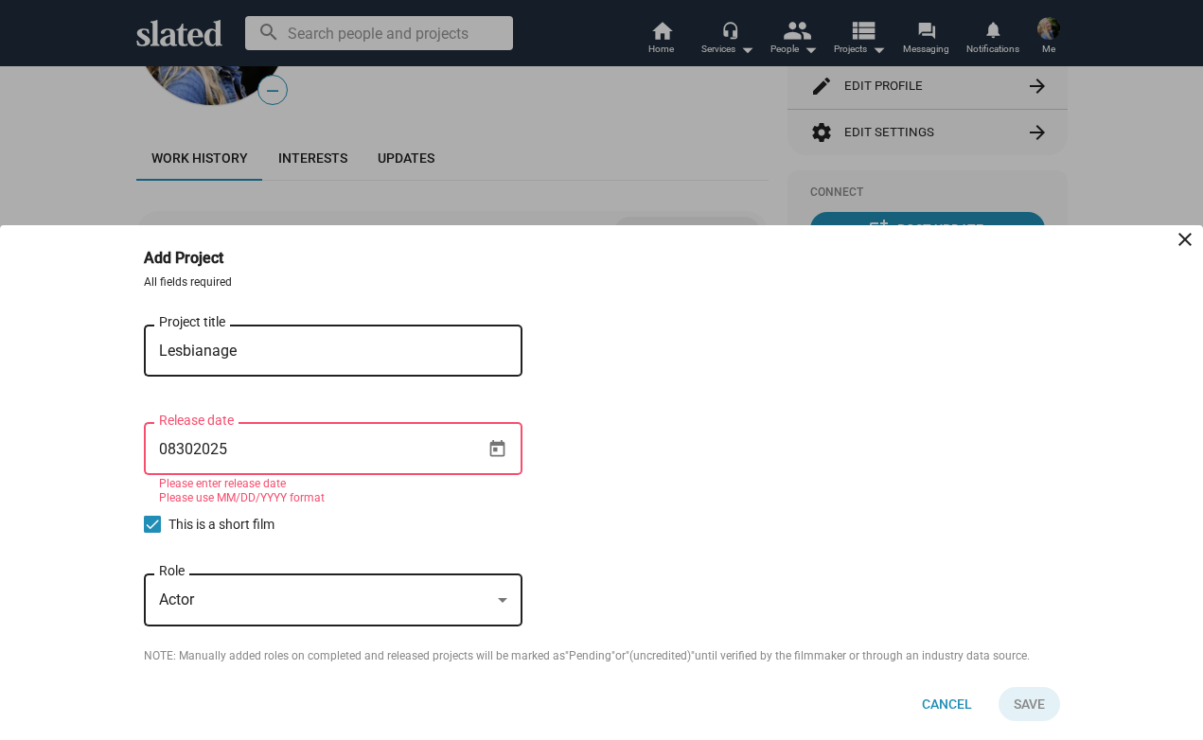
click at [192, 454] on input "08302025" at bounding box center [320, 449] width 322 height 17
click at [282, 451] on input "08292025" at bounding box center [320, 449] width 322 height 17
drag, startPoint x: 228, startPoint y: 441, endPoint x: 184, endPoint y: 443, distance: 44.5
click at [184, 443] on input "08292025" at bounding box center [320, 449] width 322 height 17
click at [292, 451] on input "08242025" at bounding box center [320, 449] width 322 height 17
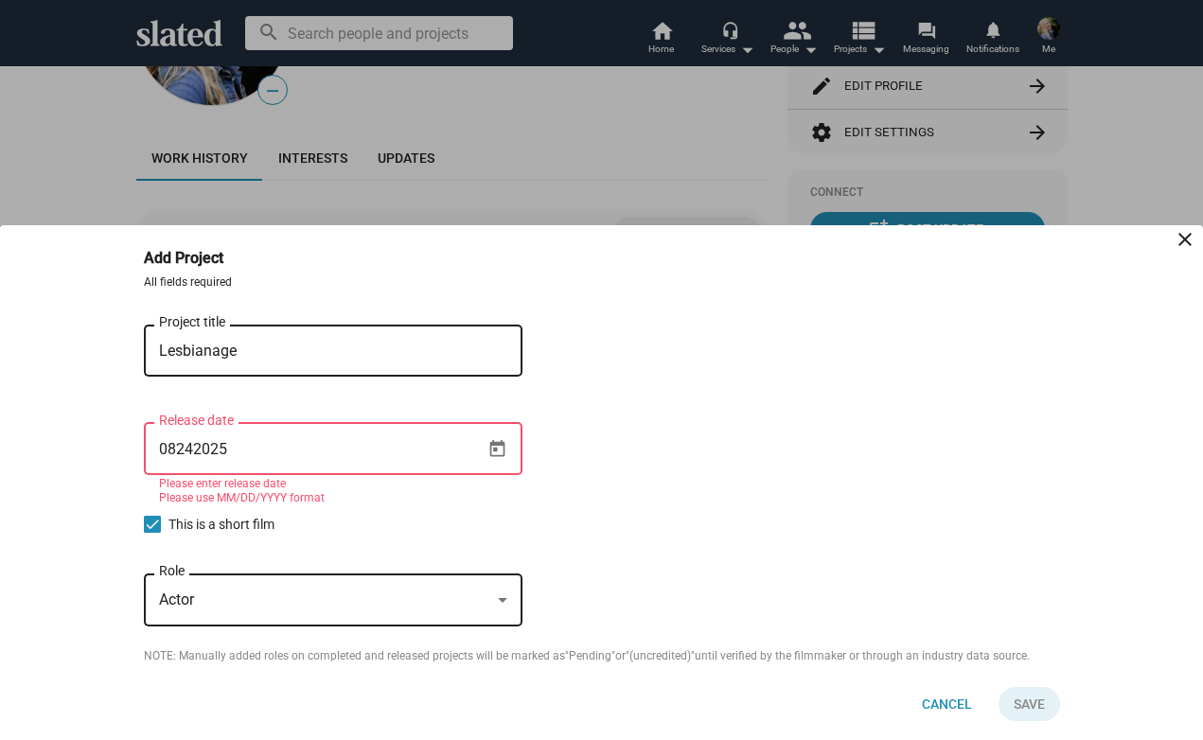
click at [226, 609] on div "Actor" at bounding box center [324, 601] width 331 height 20
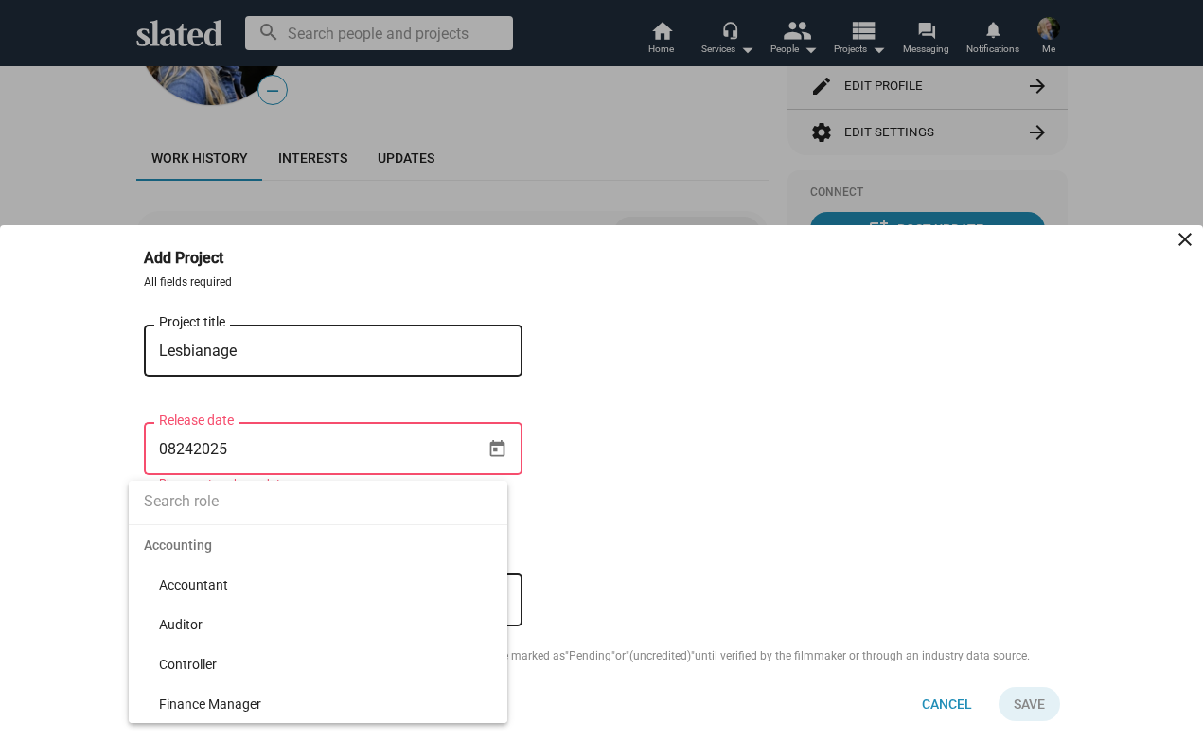
scroll to position [177, 0]
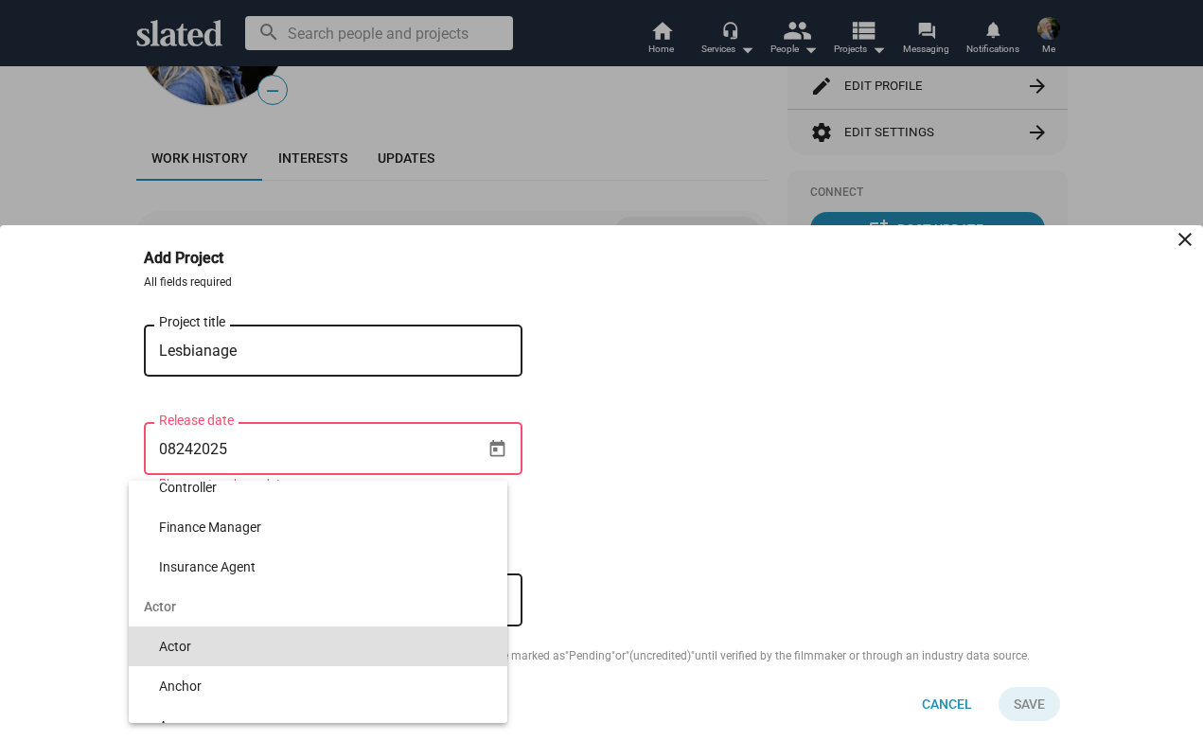
click at [234, 643] on span "Actor" at bounding box center [325, 646] width 333 height 40
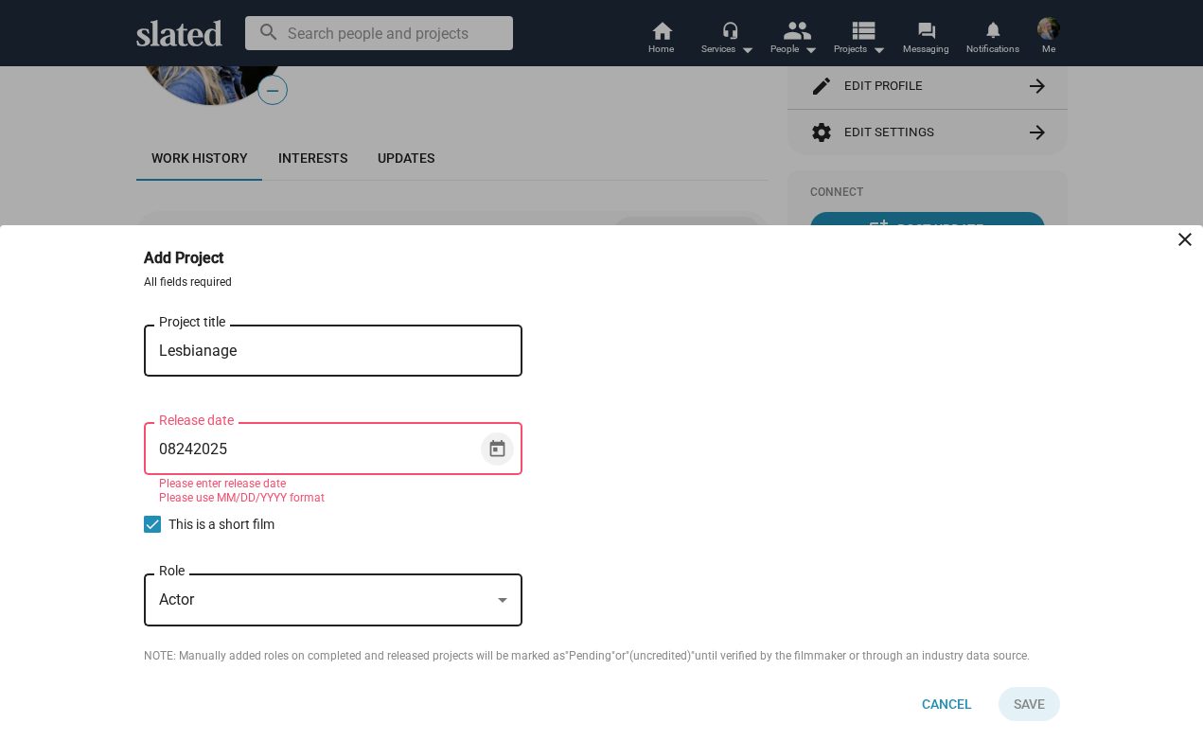
click at [499, 446] on icon "Open calendar" at bounding box center [496, 448] width 15 height 17
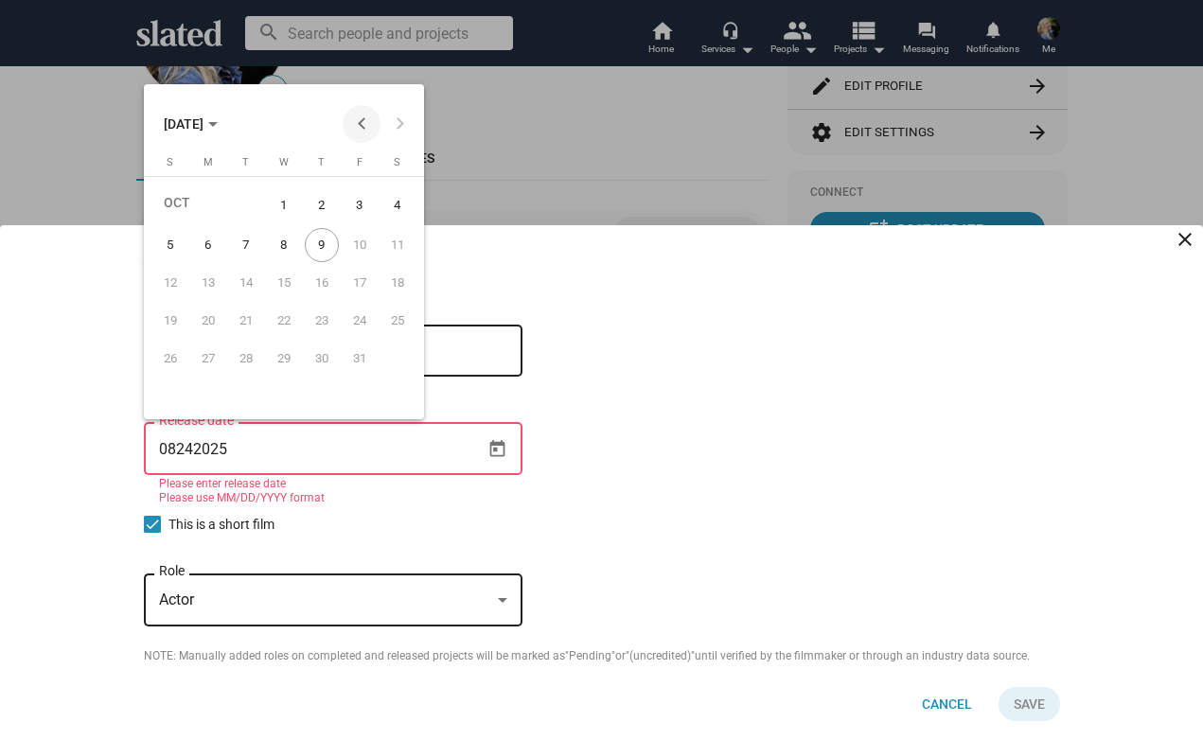
click at [364, 117] on button "Previous month" at bounding box center [362, 124] width 38 height 38
click at [168, 349] on div "24" at bounding box center [170, 359] width 34 height 34
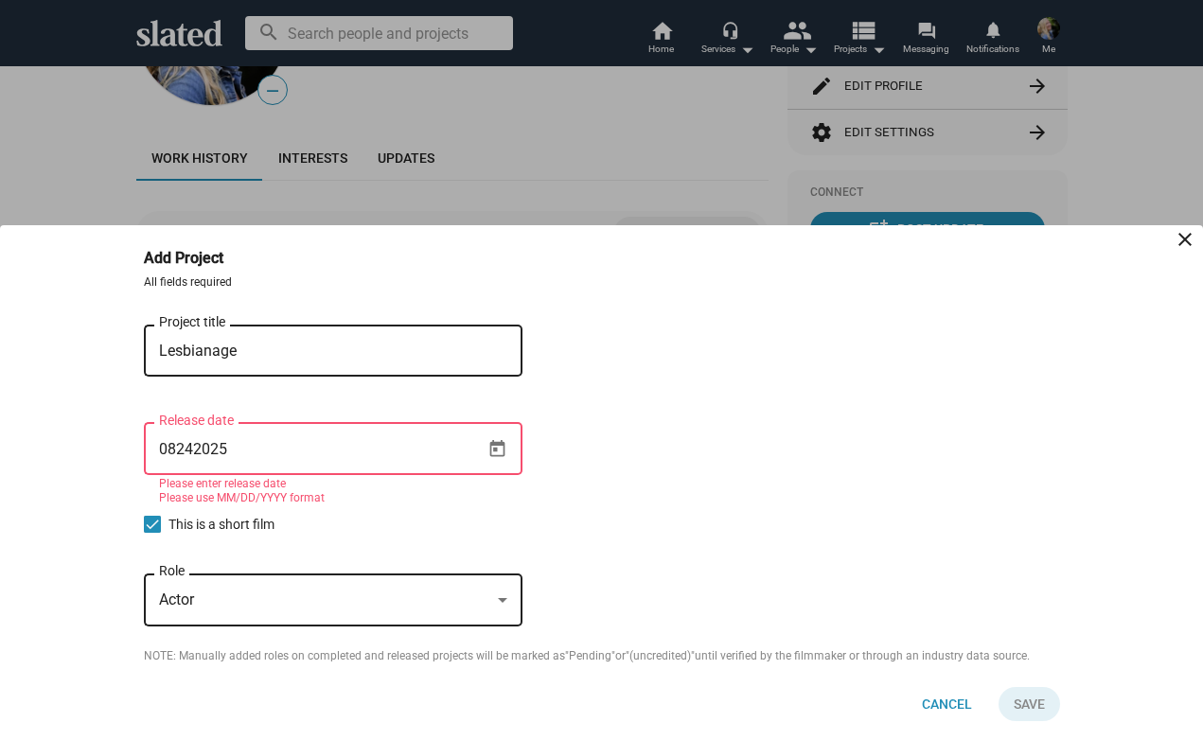
type input "[DATE]"
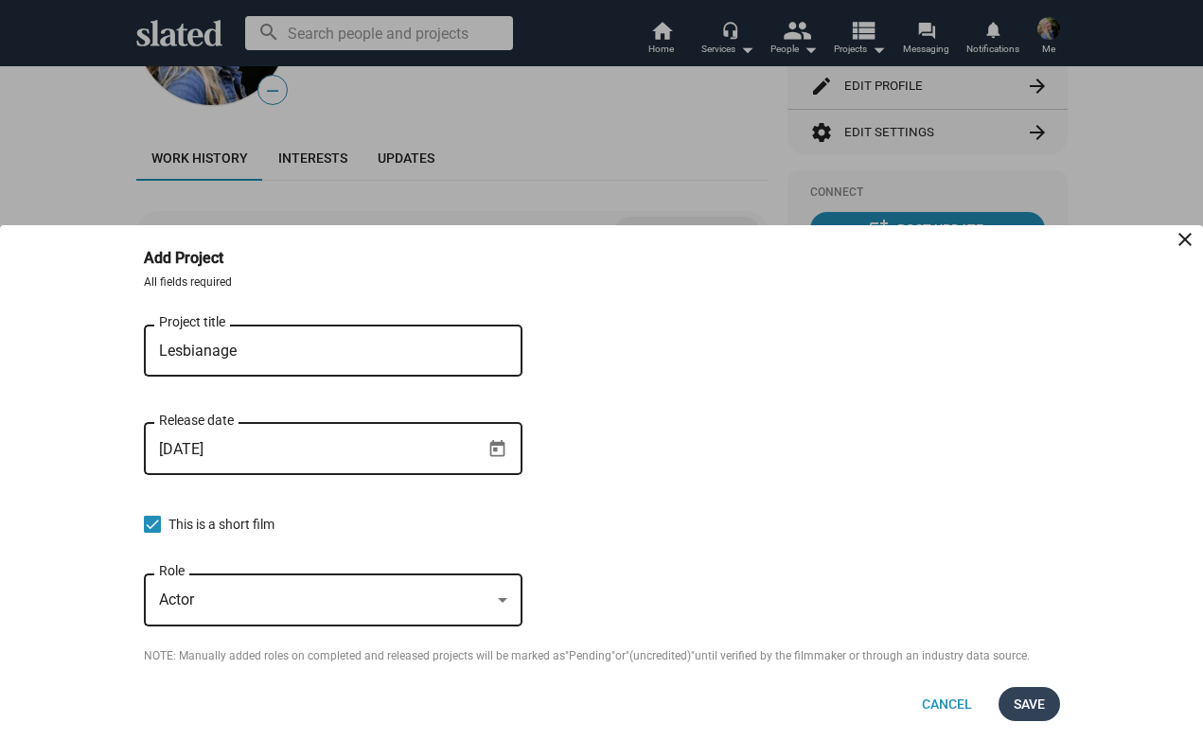
click at [1036, 700] on span "Save" at bounding box center [1029, 704] width 31 height 34
